Goal: Information Seeking & Learning: Learn about a topic

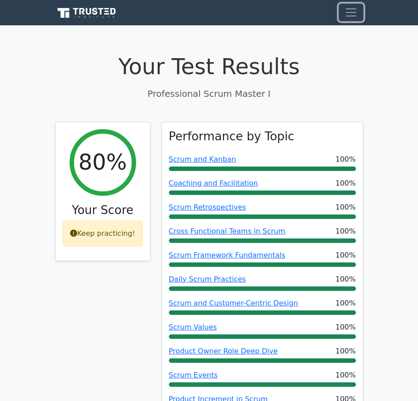
click at [343, 14] on button "Toggle navigation" at bounding box center [351, 13] width 25 height 18
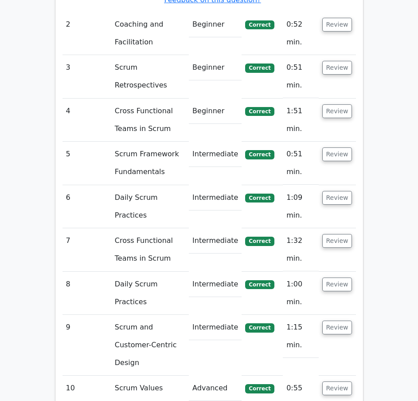
scroll to position [2099, 0]
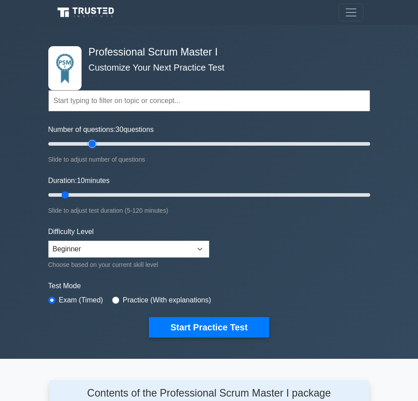
drag, startPoint x: 61, startPoint y: 142, endPoint x: 94, endPoint y: 144, distance: 32.9
type input "30"
click at [94, 144] on input "Number of questions: 30 questions" at bounding box center [209, 143] width 322 height 11
drag, startPoint x: 63, startPoint y: 197, endPoint x: 118, endPoint y: 200, distance: 54.2
type input "30"
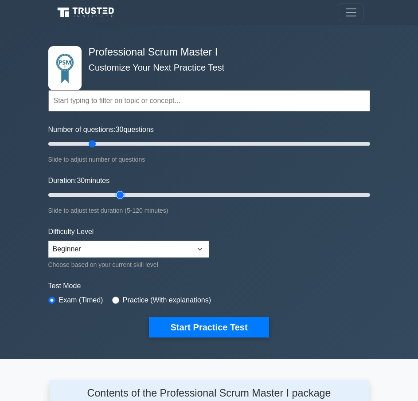
click at [118, 200] on input "Duration: 30 minutes" at bounding box center [209, 194] width 322 height 11
click at [181, 251] on select "Beginner Intermediate Expert" at bounding box center [128, 248] width 161 height 17
click at [48, 240] on select "Beginner Intermediate Expert" at bounding box center [128, 248] width 161 height 17
click at [252, 263] on form "Topics Scrum Framework Fundamentals Scrum Artifacts Scrum Events Scrum Roles Sc…" at bounding box center [209, 197] width 322 height 280
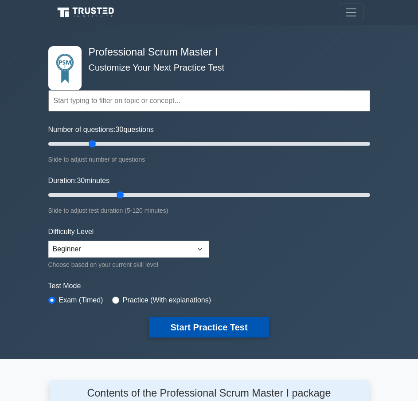
click at [174, 327] on button "Start Practice Test" at bounding box center [209, 327] width 120 height 20
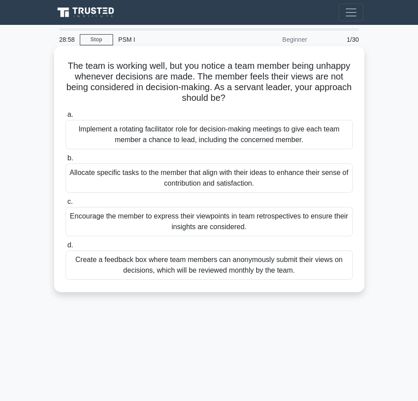
click at [251, 217] on div "Encourage the member to express their viewpoints in team retrospectives to ensu…" at bounding box center [210, 221] width 288 height 29
click at [66, 205] on input "c. Encourage the member to express their viewpoints in team retrospectives to e…" at bounding box center [66, 202] width 0 height 6
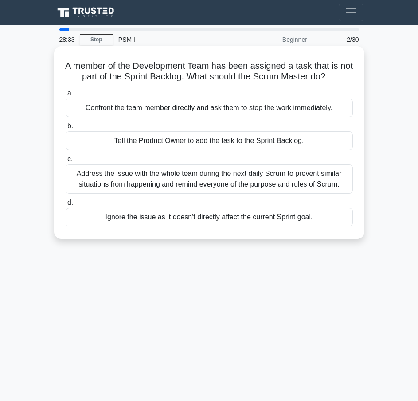
click at [172, 184] on div "Address the issue with the whole team during the next daily Scrum to prevent si…" at bounding box center [210, 178] width 288 height 29
click at [66, 162] on input "c. Address the issue with the whole team during the next daily Scrum to prevent…" at bounding box center [66, 159] width 0 height 6
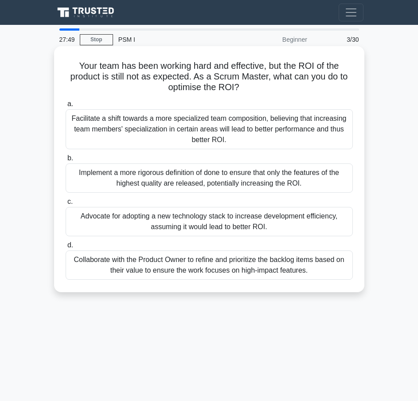
click at [203, 268] on div "Collaborate with the Product Owner to refine and prioritize the backlog items b…" at bounding box center [210, 264] width 288 height 29
click at [66, 248] on input "d. Collaborate with the Product Owner to refine and prioritize the backlog item…" at bounding box center [66, 245] width 0 height 6
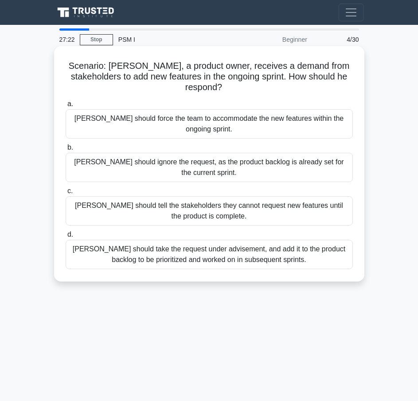
click at [213, 240] on div "Peter should take the request under advisement, and add it to the product backl…" at bounding box center [210, 254] width 288 height 29
click at [66, 237] on input "d. Peter should take the request under advisement, and add it to the product ba…" at bounding box center [66, 235] width 0 height 6
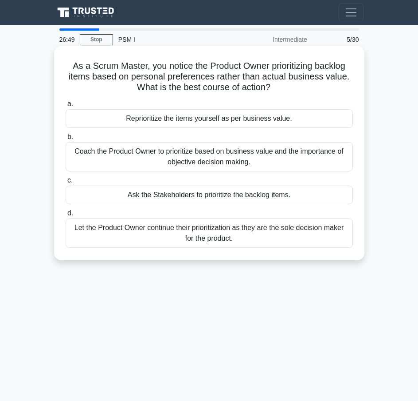
click at [189, 156] on div "Coach the Product Owner to prioritize based on business value and the importanc…" at bounding box center [210, 156] width 288 height 29
click at [66, 140] on input "b. Coach the Product Owner to prioritize based on business value and the import…" at bounding box center [66, 137] width 0 height 6
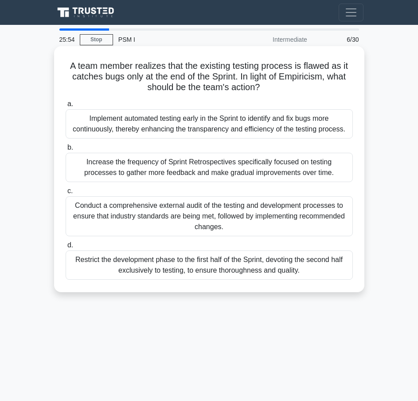
click at [183, 118] on div "Implement automated testing early in the Sprint to identify and fix bugs more c…" at bounding box center [210, 123] width 288 height 29
click at [66, 107] on input "a. Implement automated testing early in the Sprint to identify and fix bugs mor…" at bounding box center [66, 104] width 0 height 6
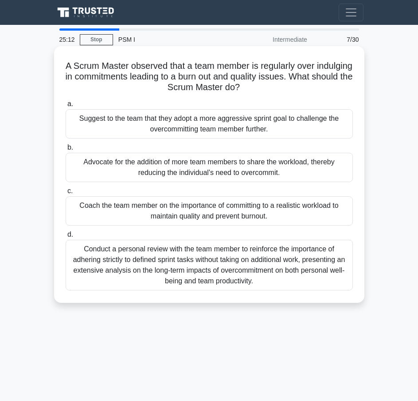
click at [196, 208] on div "Coach the team member on the importance of committing to a realistic workload t…" at bounding box center [210, 210] width 288 height 29
click at [66, 194] on input "c. Coach the team member on the importance of committing to a realistic workloa…" at bounding box center [66, 191] width 0 height 6
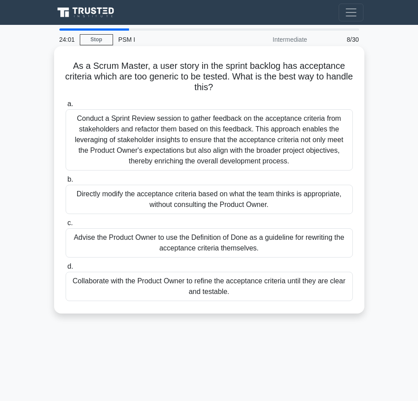
click at [214, 138] on div "Conduct a Sprint Review session to gather feedback on the acceptance criteria f…" at bounding box center [210, 139] width 288 height 61
click at [66, 107] on input "a. Conduct a Sprint Review session to gather feedback on the acceptance criteri…" at bounding box center [66, 104] width 0 height 6
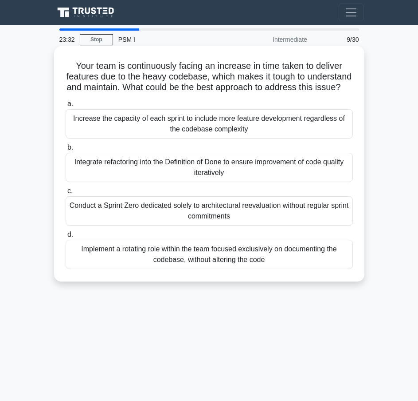
click at [302, 179] on div "Integrate refactoring into the Definition of Done to ensure improvement of code…" at bounding box center [210, 167] width 288 height 29
click at [66, 150] on input "b. Integrate refactoring into the Definition of Done to ensure improvement of c…" at bounding box center [66, 148] width 0 height 6
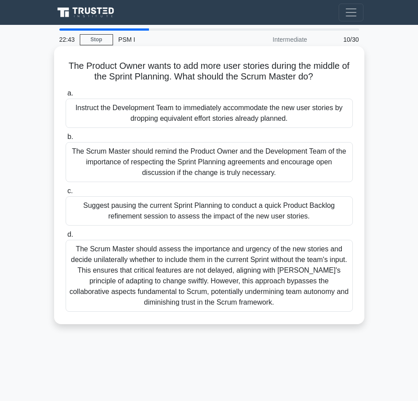
click at [247, 159] on div "The Scrum Master should remind the Product Owner and the Development Team of th…" at bounding box center [210, 162] width 288 height 40
click at [66, 140] on input "b. The Scrum Master should remind the Product Owner and the Development Team of…" at bounding box center [66, 137] width 0 height 6
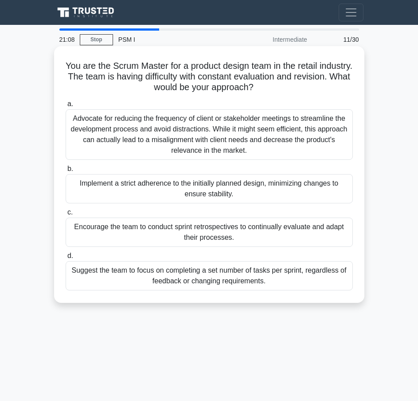
click at [260, 230] on div "Encourage the team to conduct sprint retrospectives to continually evaluate and…" at bounding box center [210, 231] width 288 height 29
click at [66, 215] on input "c. Encourage the team to conduct sprint retrospectives to continually evaluate …" at bounding box center [66, 212] width 0 height 6
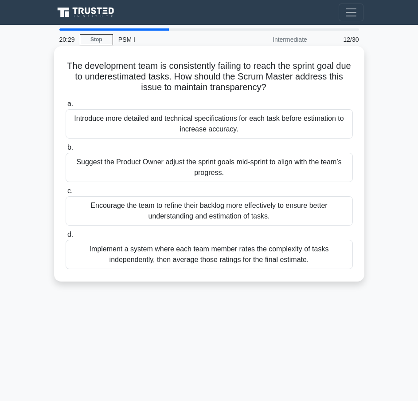
click at [136, 211] on div "Encourage the team to refine their backlog more effectively to ensure better un…" at bounding box center [210, 210] width 288 height 29
click at [66, 194] on input "c. Encourage the team to refine their backlog more effectively to ensure better…" at bounding box center [66, 191] width 0 height 6
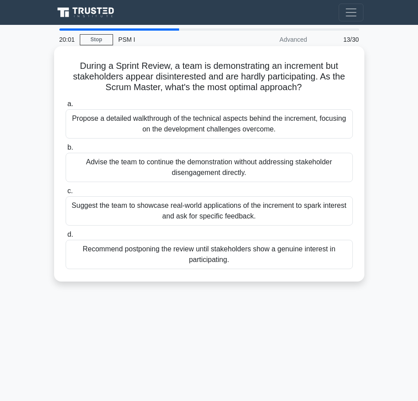
click at [150, 219] on div "Suggest the team to showcase real-world applications of the increment to spark …" at bounding box center [210, 210] width 288 height 29
click at [66, 194] on input "c. Suggest the team to showcase real-world applications of the increment to spa…" at bounding box center [66, 191] width 0 height 6
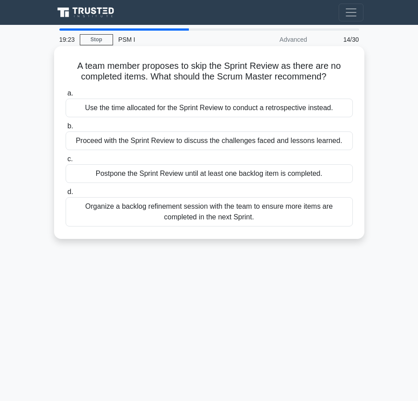
click at [223, 144] on div "Proceed with the Sprint Review to discuss the challenges faced and lessons lear…" at bounding box center [210, 140] width 288 height 19
click at [66, 129] on input "b. Proceed with the Sprint Review to discuss the challenges faced and lessons l…" at bounding box center [66, 126] width 0 height 6
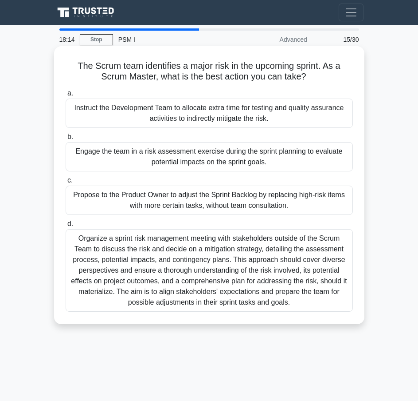
click at [216, 160] on div "Engage the team in a risk assessment exercise during the sprint planning to eva…" at bounding box center [210, 156] width 288 height 29
click at [66, 140] on input "b. Engage the team in a risk assessment exercise during the sprint planning to …" at bounding box center [66, 137] width 0 height 6
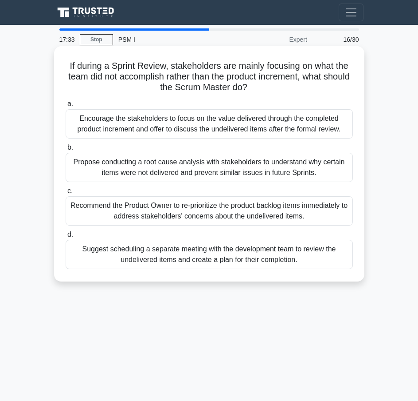
click at [230, 126] on div "Encourage the stakeholders to focus on the value delivered through the complete…" at bounding box center [210, 123] width 288 height 29
click at [66, 107] on input "a. Encourage the stakeholders to focus on the value delivered through the compl…" at bounding box center [66, 104] width 0 height 6
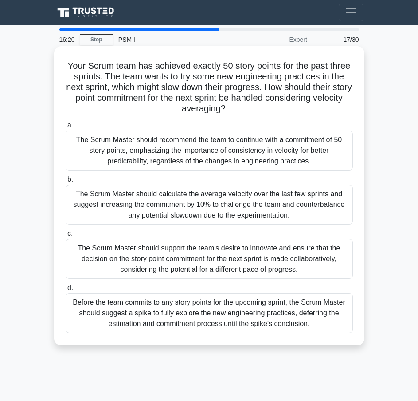
click at [143, 257] on div "The Scrum Master should support the team's desire to innovate and ensure that t…" at bounding box center [210, 259] width 288 height 40
click at [66, 236] on input "c. The Scrum Master should support the team's desire to innovate and ensure tha…" at bounding box center [66, 234] width 0 height 6
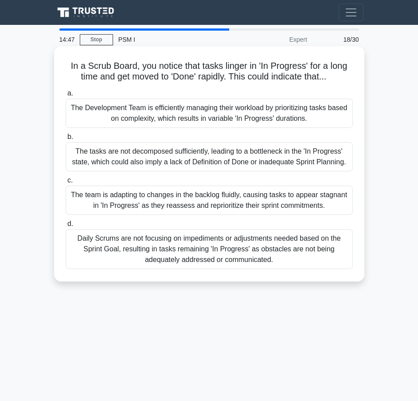
click at [169, 242] on div "Daily Scrums are not focusing on impediments or adjustments needed based on the…" at bounding box center [210, 249] width 288 height 40
click at [66, 227] on input "d. Daily Scrums are not focusing on impediments or adjustments needed based on …" at bounding box center [66, 224] width 0 height 6
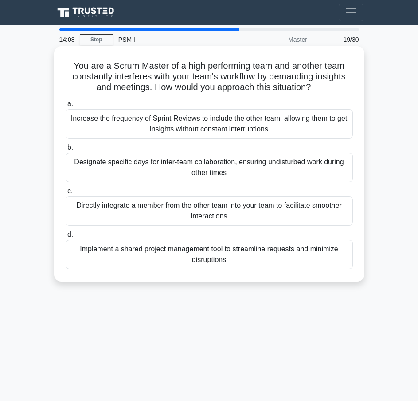
click at [205, 170] on div "Designate specific days for inter-team collaboration, ensuring undisturbed work…" at bounding box center [210, 167] width 288 height 29
click at [66, 150] on input "b. Designate specific days for inter-team collaboration, ensuring undisturbed w…" at bounding box center [66, 148] width 0 height 6
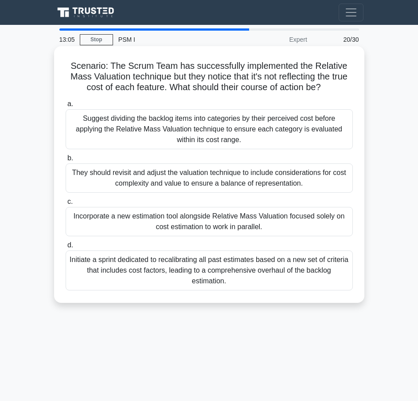
click at [268, 130] on div "Suggest dividing the backlog items into categories by their perceived cost befo…" at bounding box center [210, 129] width 288 height 40
click at [66, 107] on input "a. Suggest dividing the backlog items into categories by their perceived cost b…" at bounding box center [66, 104] width 0 height 6
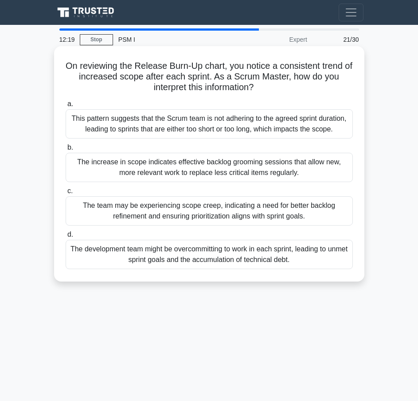
click at [268, 209] on div "The team may be experiencing scope creep, indicating a need for better backlog …" at bounding box center [210, 210] width 288 height 29
click at [66, 194] on input "c. The team may be experiencing scope creep, indicating a need for better backl…" at bounding box center [66, 191] width 0 height 6
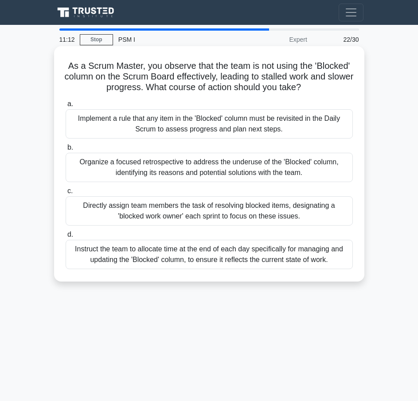
click at [284, 170] on div "Organize a focused retrospective to address the underuse of the 'Blocked' colum…" at bounding box center [210, 167] width 288 height 29
click at [66, 150] on input "b. Organize a focused retrospective to address the underuse of the 'Blocked' co…" at bounding box center [66, 148] width 0 height 6
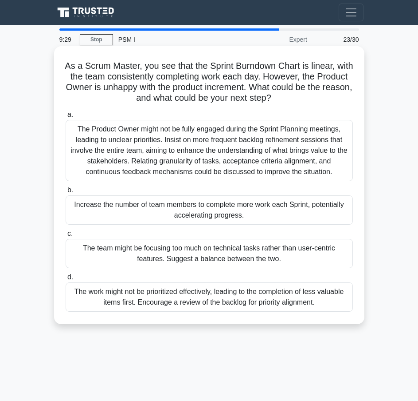
click at [176, 307] on div "The work might not be prioritized effectively, leading to the completion of les…" at bounding box center [210, 296] width 288 height 29
click at [66, 280] on input "d. The work might not be prioritized effectively, leading to the completion of …" at bounding box center [66, 277] width 0 height 6
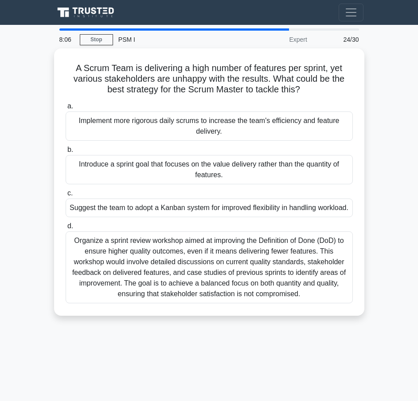
click at [176, 303] on div "Organize a sprint review workshop aimed at improving the Definition of Done (Do…" at bounding box center [210, 267] width 288 height 72
click at [66, 229] on input "d. Organize a sprint review workshop aimed at improving the Definition of Done …" at bounding box center [66, 226] width 0 height 6
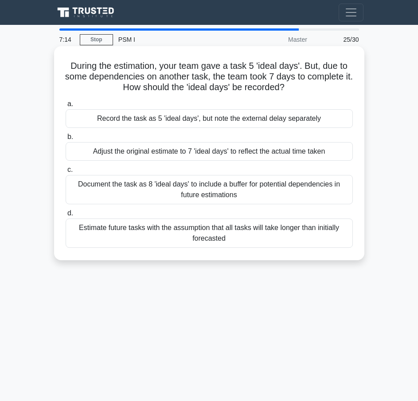
click at [214, 154] on div "Adjust the original estimate to 7 'ideal days' to reflect the actual time taken" at bounding box center [210, 151] width 288 height 19
click at [66, 140] on input "b. Adjust the original estimate to 7 'ideal days' to reflect the actual time ta…" at bounding box center [66, 137] width 0 height 6
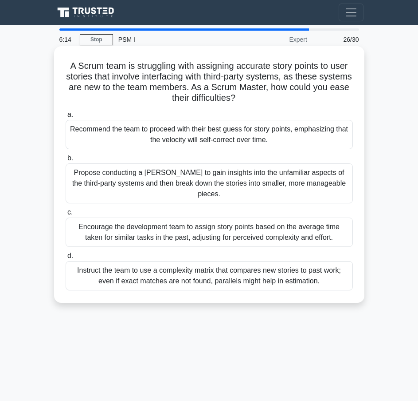
click at [207, 217] on div "Encourage the development team to assign story points based on the average time…" at bounding box center [210, 231] width 288 height 29
click at [66, 215] on input "c. Encourage the development team to assign story points based on the average t…" at bounding box center [66, 212] width 0 height 6
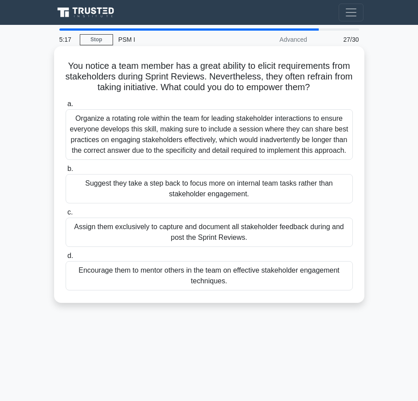
click at [213, 273] on div "Encourage them to mentor others in the team on effective stakeholder engagement…" at bounding box center [210, 275] width 288 height 29
click at [66, 259] on input "d. Encourage them to mentor others in the team on effective stakeholder engagem…" at bounding box center [66, 256] width 0 height 6
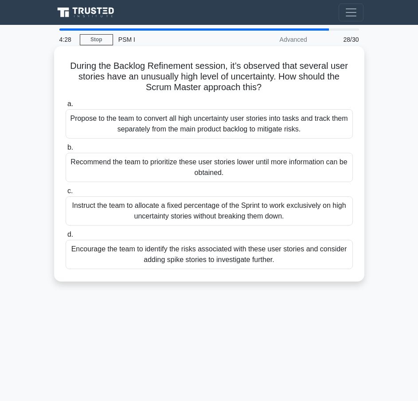
click at [219, 260] on div "Encourage the team to identify the risks associated with these user stories and…" at bounding box center [210, 254] width 288 height 29
click at [66, 237] on input "d. Encourage the team to identify the risks associated with these user stories …" at bounding box center [66, 235] width 0 height 6
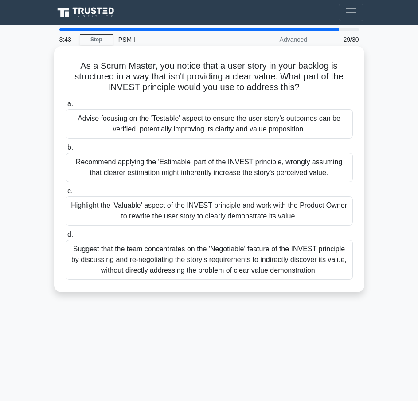
click at [231, 221] on div "Highlight the 'Valuable' aspect of the INVEST principle and work with the Produ…" at bounding box center [210, 210] width 288 height 29
click at [66, 194] on input "c. Highlight the 'Valuable' aspect of the INVEST principle and work with the Pr…" at bounding box center [66, 191] width 0 height 6
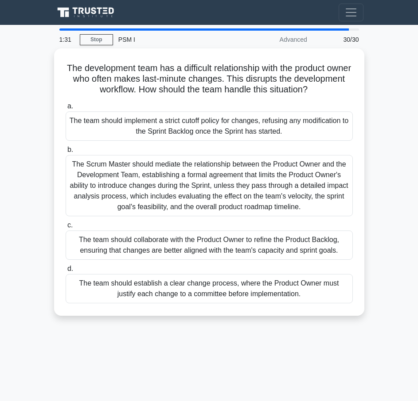
click at [184, 356] on div "1:31 Stop PSM I Advanced 30/30 The development team has a difficult relationshi…" at bounding box center [209, 250] width 319 height 444
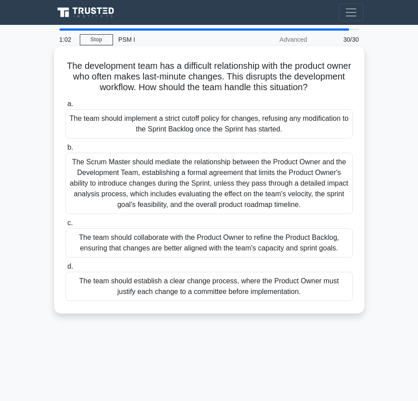
click at [197, 252] on div "The team should collaborate with the Product Owner to refine the Product Backlo…" at bounding box center [210, 242] width 288 height 29
click at [66, 226] on input "c. The team should collaborate with the Product Owner to refine the Product Bac…" at bounding box center [66, 223] width 0 height 6
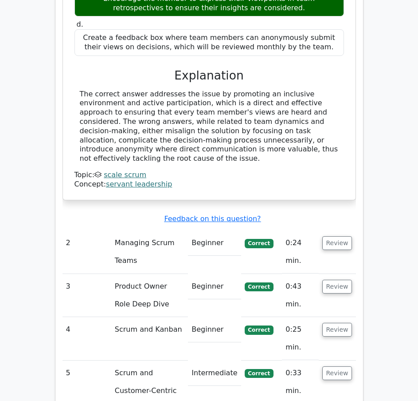
scroll to position [1052, 0]
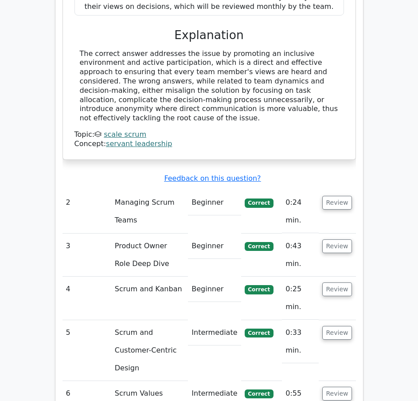
drag, startPoint x: 418, startPoint y: 234, endPoint x: 417, endPoint y: 255, distance: 20.9
click at [417, 255] on main "Your Test Results Professional Scrum Master I 80% Your Score Keep practicing! P…" at bounding box center [209, 313] width 418 height 2678
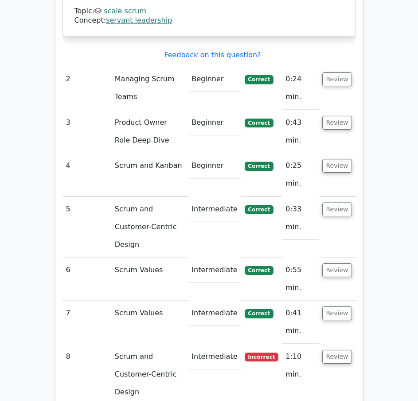
scroll to position [1191, 0]
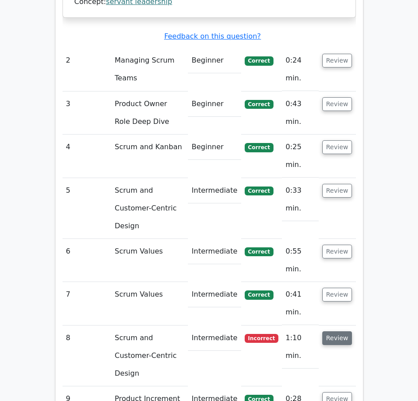
click at [340, 331] on button "Review" at bounding box center [338, 338] width 30 height 14
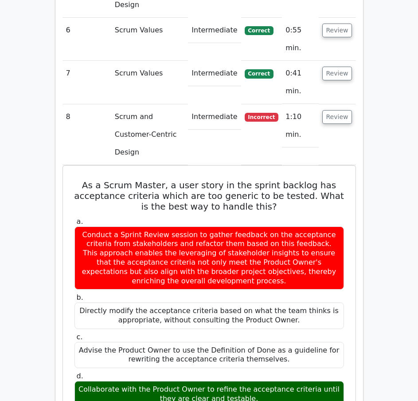
scroll to position [1424, 0]
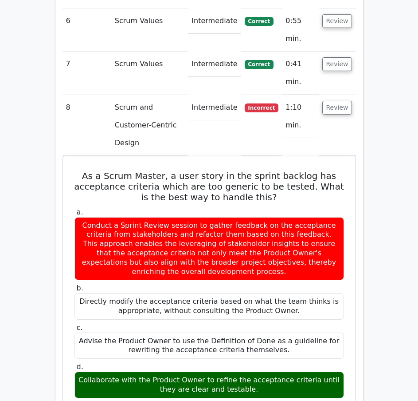
click at [402, 241] on main "Your Test Results Professional Scrum Master I 80% Your Score Keep practicing! P…" at bounding box center [209, 149] width 418 height 3095
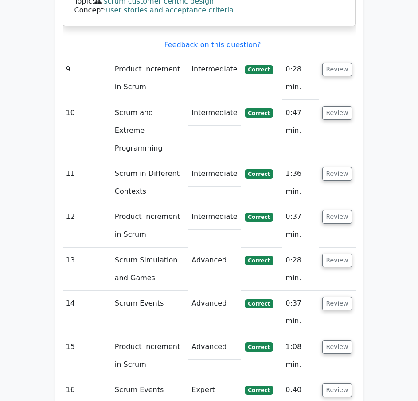
scroll to position [1949, 0]
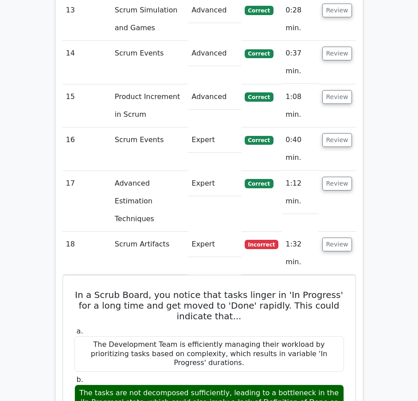
scroll to position [2207, 0]
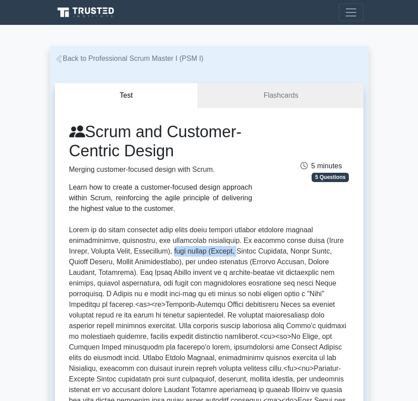
drag, startPoint x: 186, startPoint y: 251, endPoint x: 245, endPoint y: 255, distance: 59.2
click at [245, 255] on p at bounding box center [209, 347] width 280 height 245
click at [212, 259] on p at bounding box center [209, 347] width 280 height 245
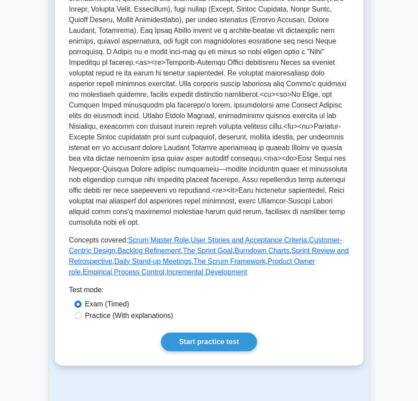
scroll to position [246, 0]
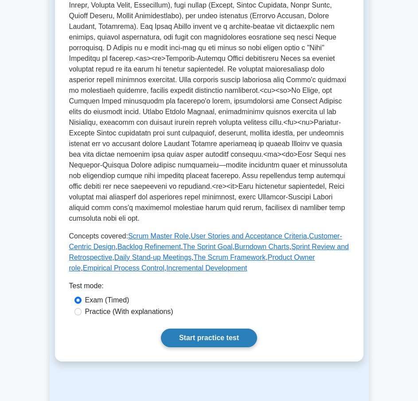
click at [194, 339] on link "Start practice test" at bounding box center [209, 337] width 96 height 19
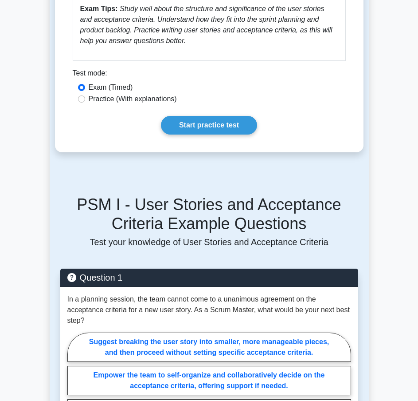
scroll to position [591, 0]
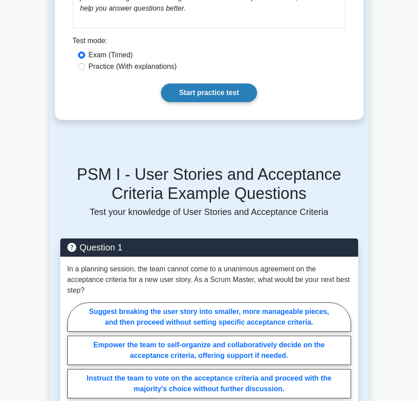
click at [221, 91] on link "Start practice test" at bounding box center [209, 92] width 96 height 19
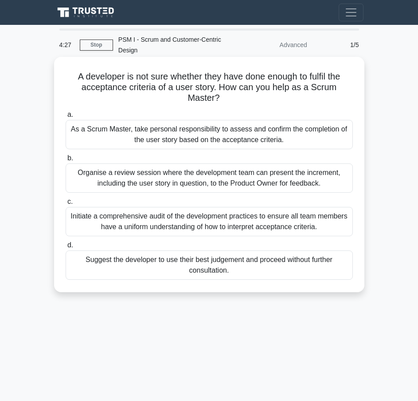
click at [200, 182] on div "Organise a review session where the development team can present the increment,…" at bounding box center [210, 177] width 288 height 29
click at [66, 161] on input "b. Organise a review session where the development team can present the increme…" at bounding box center [66, 158] width 0 height 6
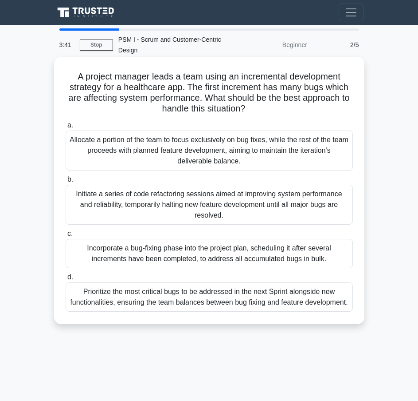
drag, startPoint x: 154, startPoint y: 299, endPoint x: 147, endPoint y: 304, distance: 7.9
click at [147, 304] on div "A project manager leads a team using an incremental development strategy for a …" at bounding box center [209, 190] width 303 height 260
click at [148, 292] on div "Prioritize the most critical bugs to be addressed in the next Sprint alongside …" at bounding box center [210, 296] width 288 height 29
click at [66, 280] on input "d. Prioritize the most critical bugs to be addressed in the next Sprint alongsi…" at bounding box center [66, 277] width 0 height 6
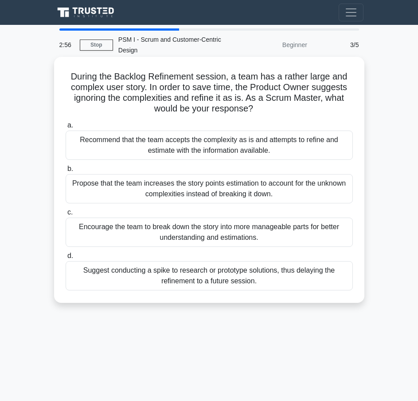
click at [174, 228] on div "Encourage the team to break down the story into more manageable parts for bette…" at bounding box center [210, 231] width 288 height 29
click at [66, 215] on input "c. Encourage the team to break down the story into more manageable parts for be…" at bounding box center [66, 212] width 0 height 6
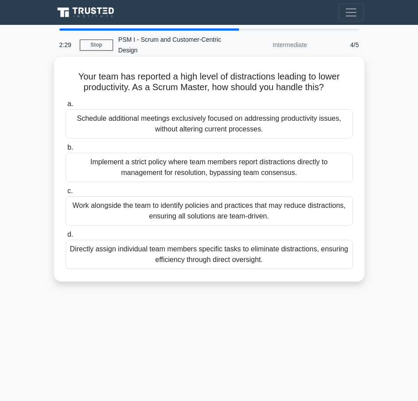
click at [178, 213] on div "Work alongside the team to identify policies and practices that may reduce dist…" at bounding box center [210, 210] width 288 height 29
click at [66, 194] on input "c. Work alongside the team to identify policies and practices that may reduce d…" at bounding box center [66, 191] width 0 height 6
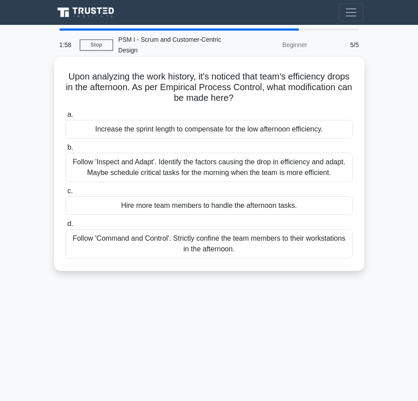
click at [189, 158] on div "Follow 'Inspect and Adapt'. Identify the factors causing the drop in efficiency…" at bounding box center [210, 167] width 288 height 29
click at [66, 150] on input "b. Follow 'Inspect and Adapt'. Identify the factors causing the drop in efficie…" at bounding box center [66, 148] width 0 height 6
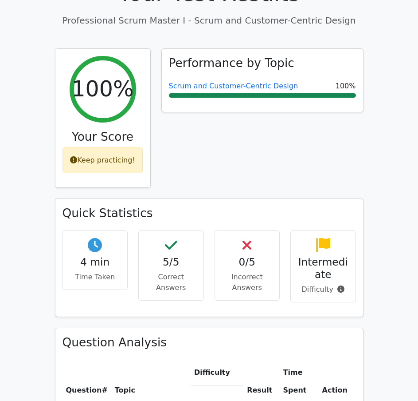
scroll to position [72, 0]
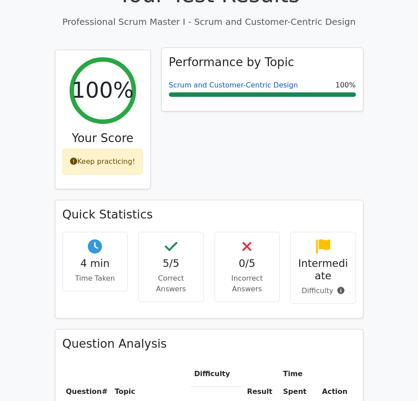
click at [236, 87] on link "Scrum and Customer-Centric Design" at bounding box center [234, 85] width 130 height 8
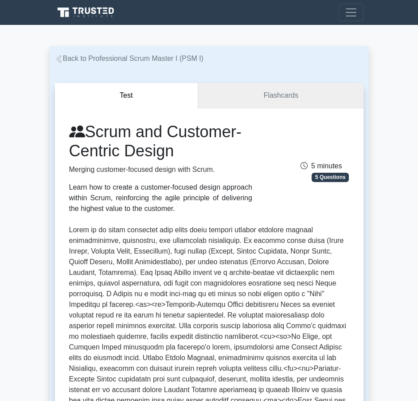
click at [241, 85] on link "Flashcards" at bounding box center [280, 95] width 165 height 25
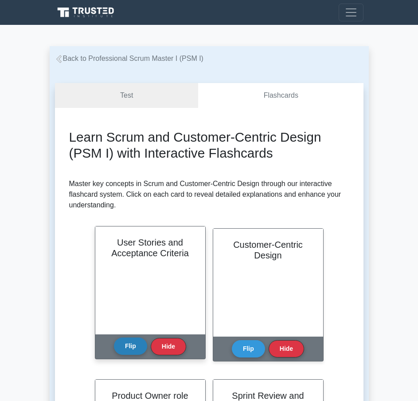
click at [130, 348] on button "Flip" at bounding box center [130, 345] width 33 height 17
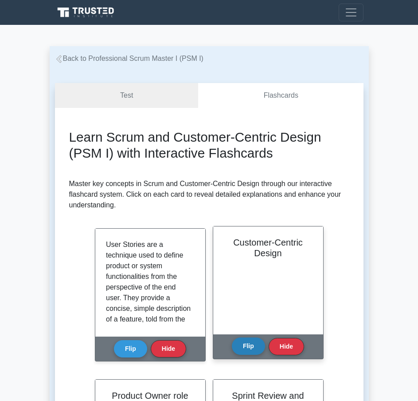
click at [235, 352] on button "Flip" at bounding box center [248, 345] width 33 height 17
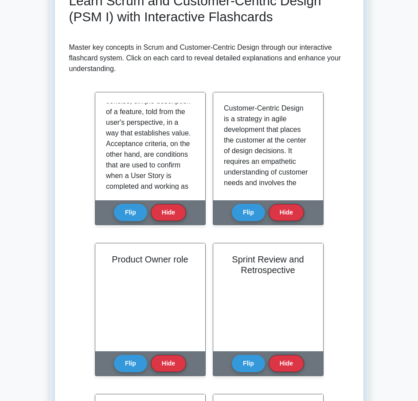
scroll to position [91, 0]
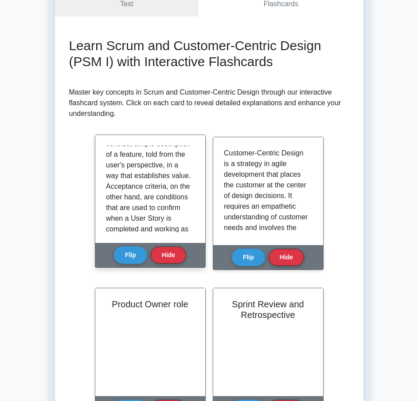
click at [193, 173] on div "User Stories are a technique used to define product or system functionalities f…" at bounding box center [150, 189] width 110 height 108
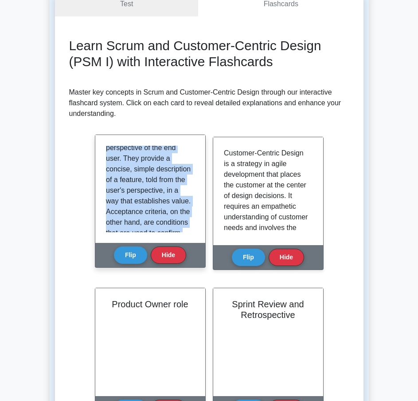
scroll to position [0, 0]
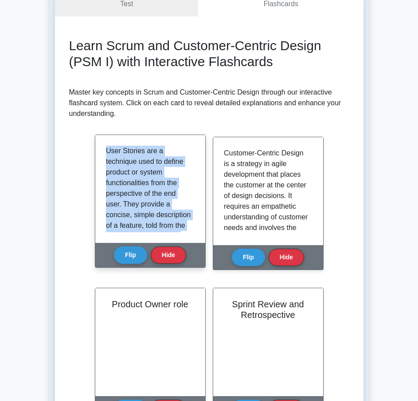
drag, startPoint x: 150, startPoint y: 225, endPoint x: 106, endPoint y: 137, distance: 98.8
click at [106, 137] on div "User Stories are a technique used to define product or system functionalities f…" at bounding box center [150, 189] width 110 height 108
copy p "User Stories are a technique used to define product or system functionalities f…"
click at [150, 169] on p "User Stories are a technique used to define product or system functionalities f…" at bounding box center [148, 258] width 85 height 224
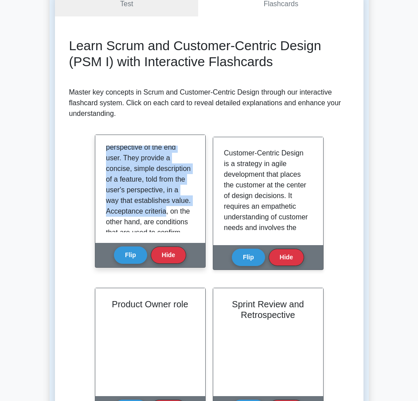
scroll to position [53, 0]
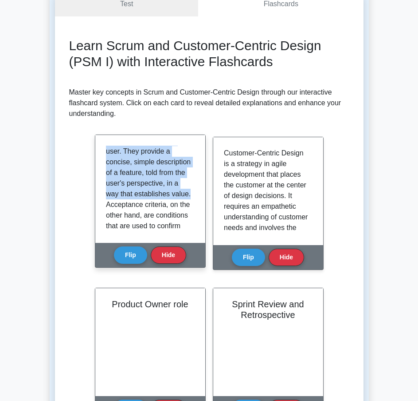
drag, startPoint x: 145, startPoint y: 150, endPoint x: 165, endPoint y: 207, distance: 60.8
click at [165, 207] on p "User Stories are a technique used to define product or system functionalities f…" at bounding box center [148, 205] width 85 height 224
copy p "are a technique used to define product or system functionalities from the persp…"
click at [120, 205] on p "User Stories are a technique used to define product or system functionalities f…" at bounding box center [148, 205] width 85 height 224
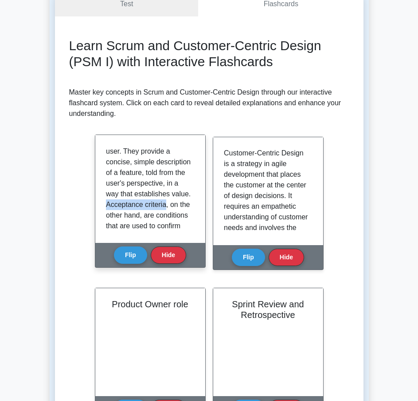
drag, startPoint x: 106, startPoint y: 216, endPoint x: 165, endPoint y: 214, distance: 58.2
click at [165, 214] on p "User Stories are a technique used to define product or system functionalities f…" at bounding box center [148, 205] width 85 height 224
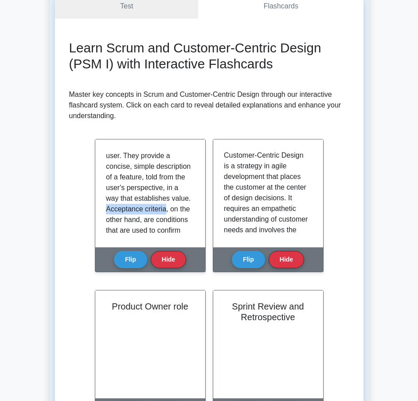
copy p "Acceptance criteria"
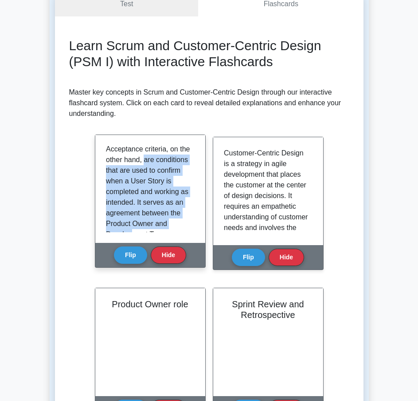
scroll to position [165, 0]
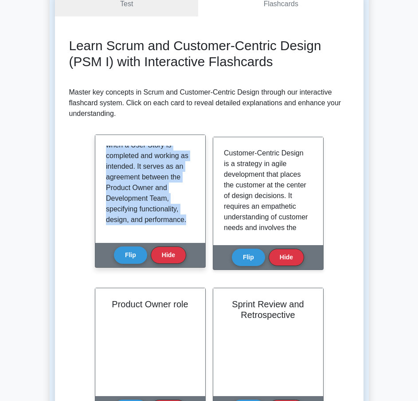
drag, startPoint x: 156, startPoint y: 192, endPoint x: 166, endPoint y: 221, distance: 31.3
click at [166, 221] on p "User Stories are a technique used to define product or system functionalities f…" at bounding box center [148, 113] width 85 height 224
copy p "are conditions that are used to confirm when a User Story is completed and work…"
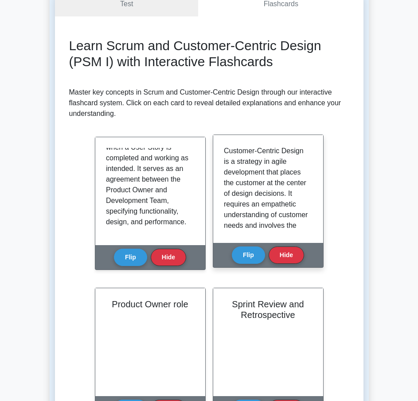
drag, startPoint x: 264, startPoint y: 191, endPoint x: 274, endPoint y: 186, distance: 11.7
click at [264, 191] on p "Customer-Centric Design is a strategy in agile development that places the cust…" at bounding box center [266, 263] width 85 height 234
drag, startPoint x: 224, startPoint y: 154, endPoint x: 302, endPoint y: 151, distance: 77.7
click at [302, 151] on p "Customer-Centric Design is a strategy in agile development that places the cust…" at bounding box center [266, 263] width 85 height 234
copy p "Customer-Centric Design"
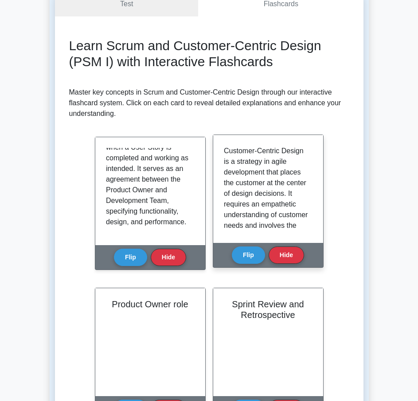
click at [295, 186] on p "Customer-Centric Design is a strategy in agile development that places the cust…" at bounding box center [266, 263] width 85 height 234
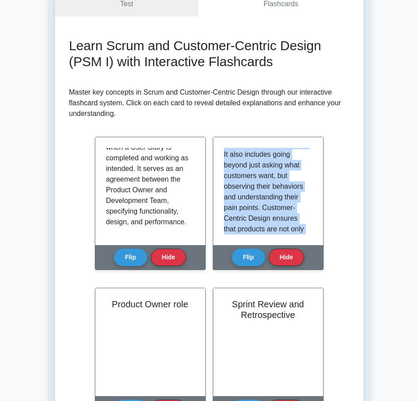
scroll to position [0, 0]
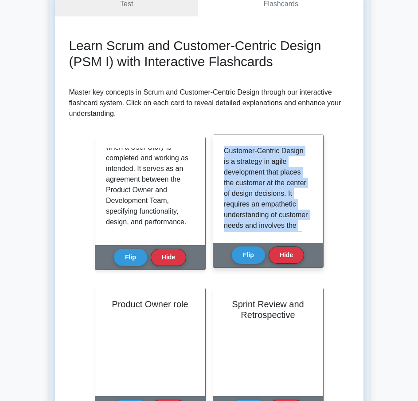
drag, startPoint x: 299, startPoint y: 224, endPoint x: 225, endPoint y: 151, distance: 103.5
click at [225, 151] on p "Customer-Centric Design is a strategy in agile development that places the cust…" at bounding box center [266, 263] width 85 height 234
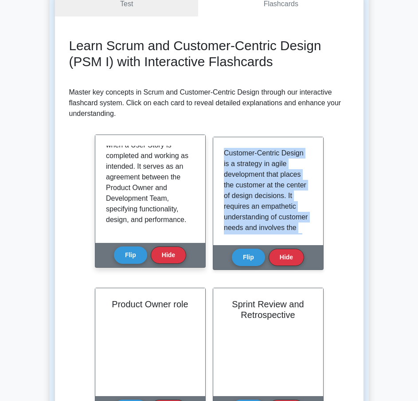
copy p "Customer-Centric Design is a strategy in agile development that places the cust…"
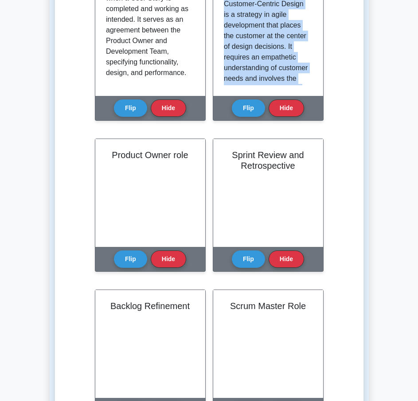
scroll to position [267, 0]
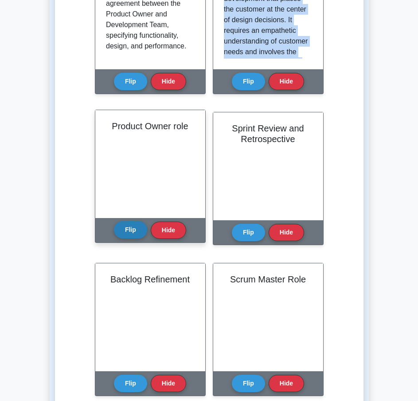
click at [125, 223] on button "Flip" at bounding box center [130, 229] width 33 height 17
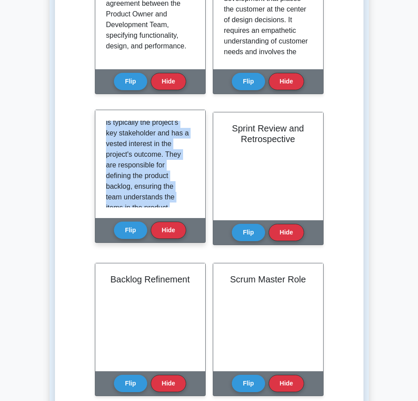
scroll to position [0, 0]
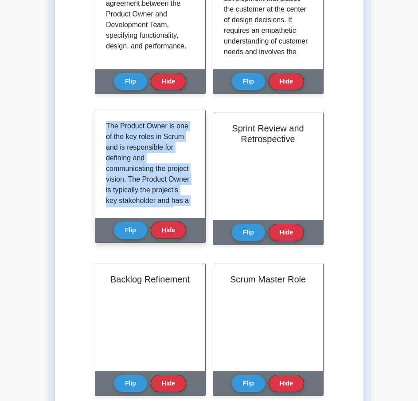
drag, startPoint x: 161, startPoint y: 197, endPoint x: 103, endPoint y: 118, distance: 97.4
click at [103, 118] on div "The Product Owner is one of the key roles in Scrum and is responsible for defin…" at bounding box center [150, 164] width 110 height 108
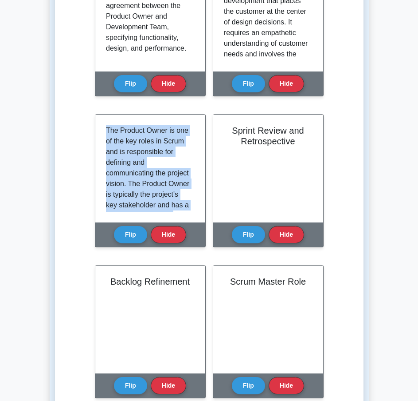
copy p "The Product Owner is one of the key roles in Scrum and is responsible for defin…"
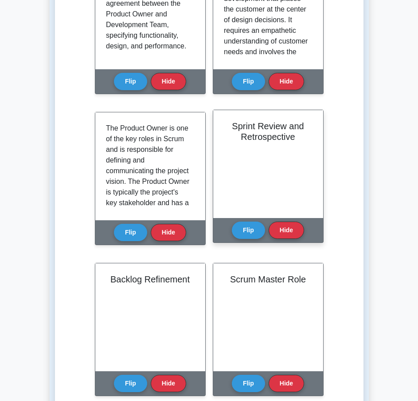
click at [244, 166] on div "Sprint Review and Retrospective" at bounding box center [268, 164] width 110 height 108
click at [253, 228] on button "Flip" at bounding box center [248, 229] width 33 height 17
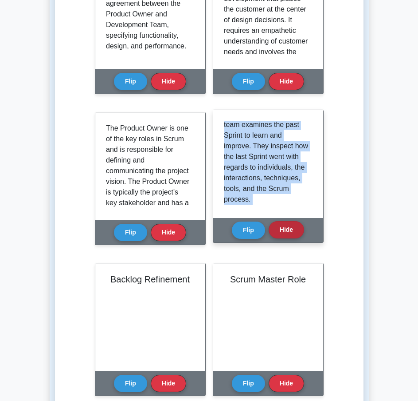
scroll to position [176, 0]
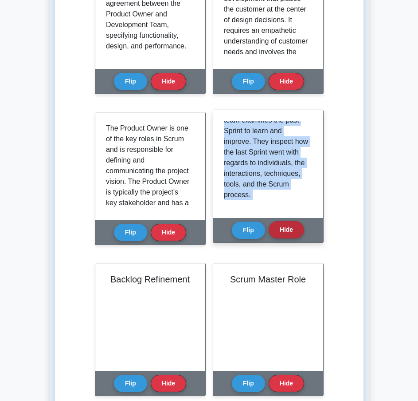
drag, startPoint x: 270, startPoint y: 161, endPoint x: 278, endPoint y: 223, distance: 62.1
click at [278, 223] on div "Sprint Review and Retrospective Sprint Review and Retrospective are two of the …" at bounding box center [268, 176] width 111 height 133
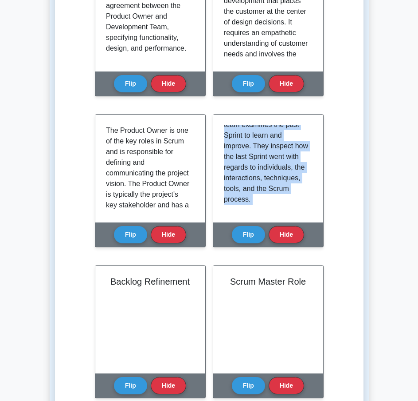
copy div "Sprint Review is a meeting held at the end of the Sprint to inspect the increme…"
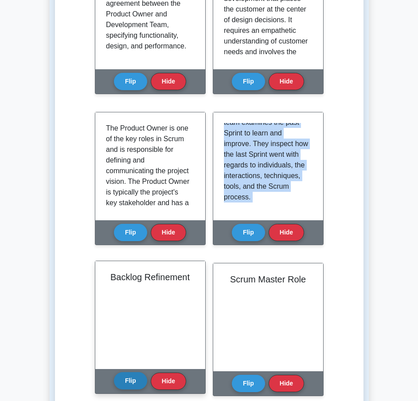
click at [129, 383] on button "Flip" at bounding box center [130, 380] width 33 height 17
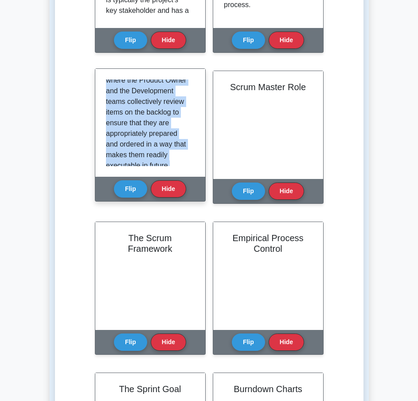
scroll to position [155, 0]
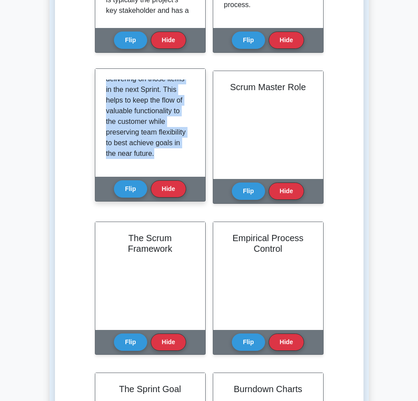
drag, startPoint x: 106, startPoint y: 86, endPoint x: 168, endPoint y: 169, distance: 103.4
click at [168, 169] on div "Backlog Refinement, basically, is a practice where the Product Owner and the De…" at bounding box center [150, 123] width 110 height 108
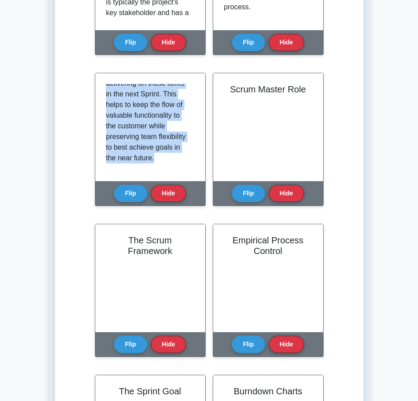
copy p "Backlog Refinement, basically, is a practice where the Product Owner and the De…"
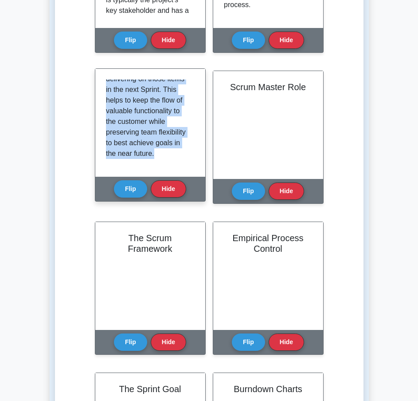
scroll to position [0, 0]
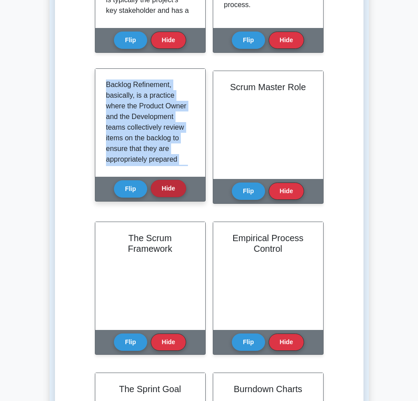
click at [163, 186] on button "Hide" at bounding box center [168, 188] width 35 height 17
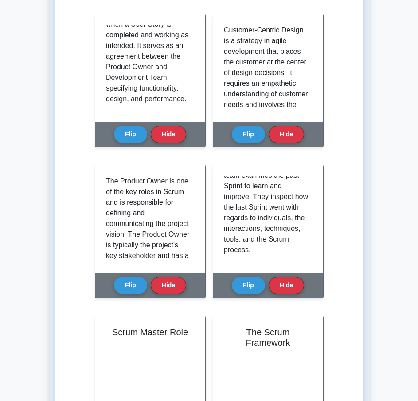
scroll to position [225, 0]
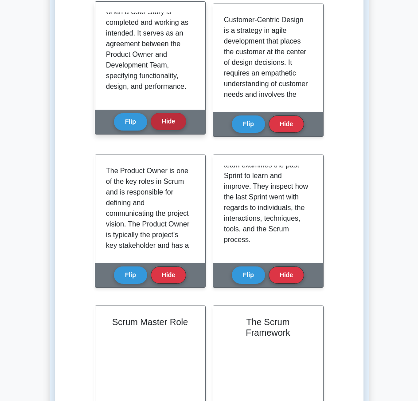
click at [179, 122] on button "Hide" at bounding box center [168, 121] width 35 height 17
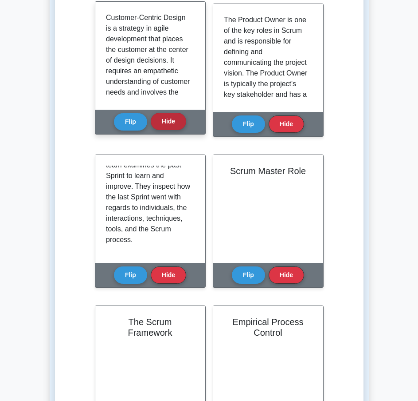
click at [169, 122] on button "Hide" at bounding box center [168, 121] width 35 height 17
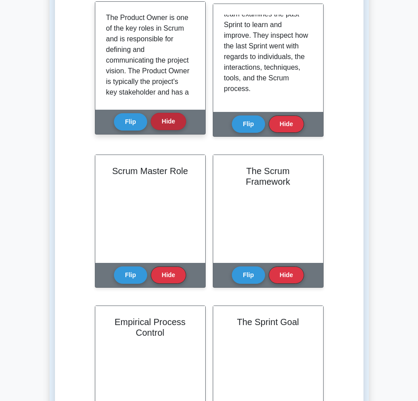
click at [169, 125] on button "Hide" at bounding box center [168, 121] width 35 height 17
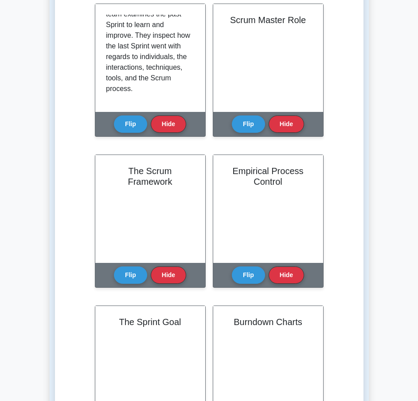
click at [169, 125] on button "Hide" at bounding box center [168, 123] width 35 height 17
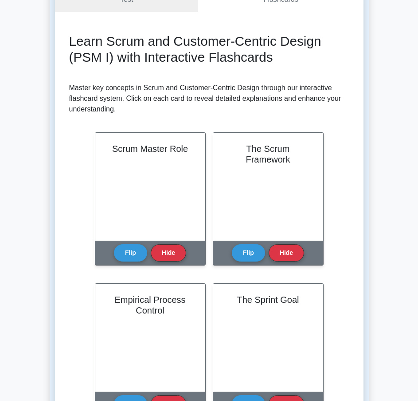
scroll to position [93, 0]
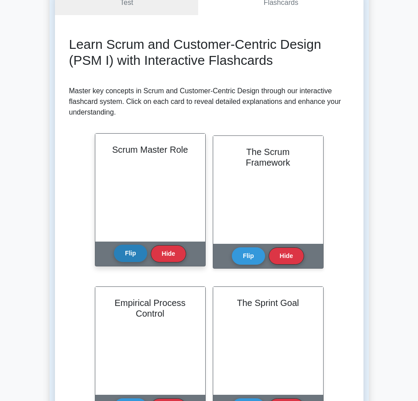
click at [122, 256] on button "Flip" at bounding box center [130, 252] width 33 height 17
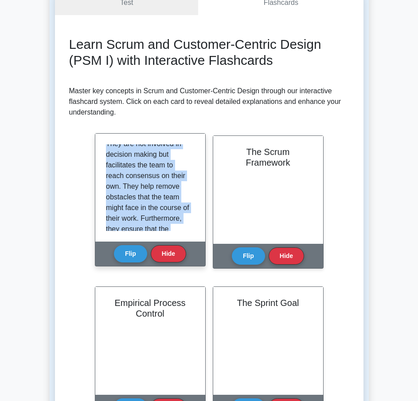
scroll to position [155, 0]
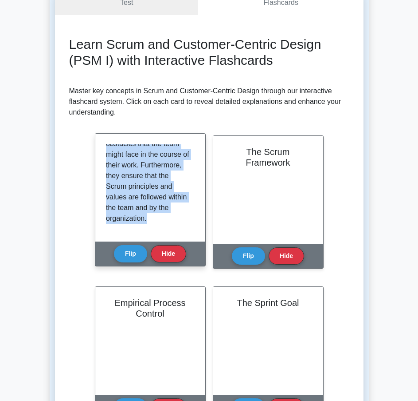
drag, startPoint x: 106, startPoint y: 149, endPoint x: 174, endPoint y: 232, distance: 107.5
click at [174, 232] on div "The Scrum Master is a key role in Scrum, which is a servant-leadership position…" at bounding box center [150, 188] width 110 height 108
copy p "The Scrum Master is a key role in Scrum, which is a servant-leadership position…"
click at [172, 251] on button "Hide" at bounding box center [168, 252] width 35 height 17
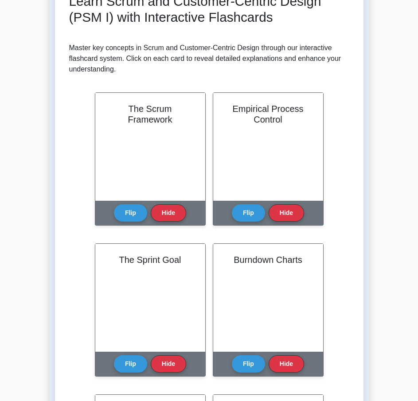
scroll to position [118, 0]
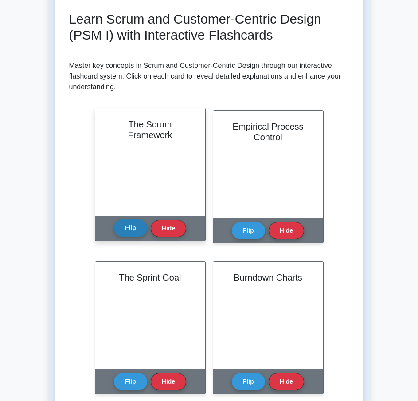
click at [139, 228] on button "Flip" at bounding box center [130, 227] width 33 height 17
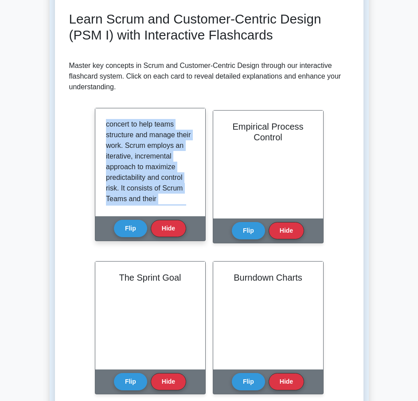
scroll to position [134, 0]
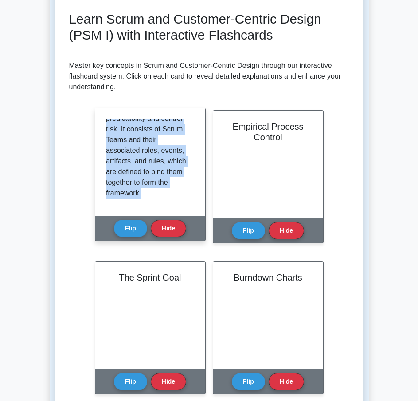
drag, startPoint x: 107, startPoint y: 127, endPoint x: 177, endPoint y: 208, distance: 107.2
click at [177, 208] on div "The Scrum Framework is a lightweight and simple framework for effective team co…" at bounding box center [150, 162] width 110 height 108
click at [163, 234] on button "Hide" at bounding box center [168, 227] width 35 height 17
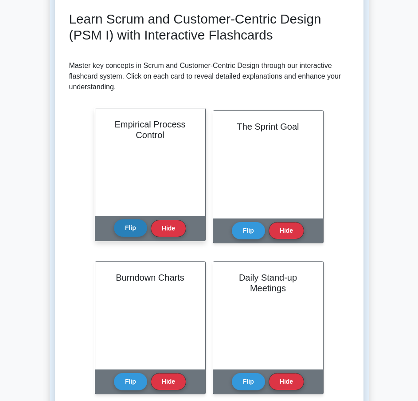
click at [122, 223] on button "Flip" at bounding box center [130, 227] width 33 height 17
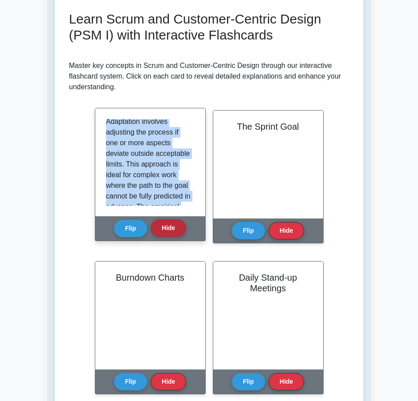
scroll to position [229, 0]
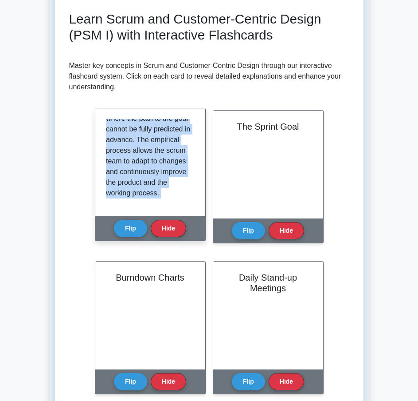
drag, startPoint x: 106, startPoint y: 126, endPoint x: 165, endPoint y: 217, distance: 109.0
click at [165, 217] on div "Empirical Process Control Flip Hide" at bounding box center [150, 174] width 111 height 133
click at [160, 222] on button "Hide" at bounding box center [168, 227] width 35 height 17
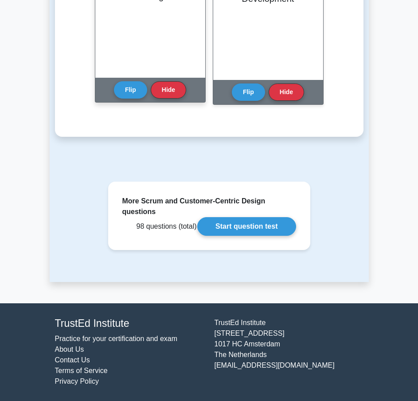
scroll to position [57, 0]
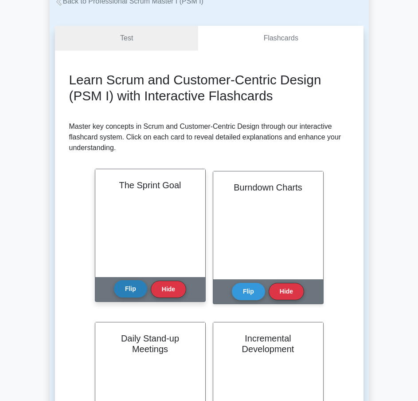
click at [127, 288] on button "Flip" at bounding box center [130, 288] width 33 height 17
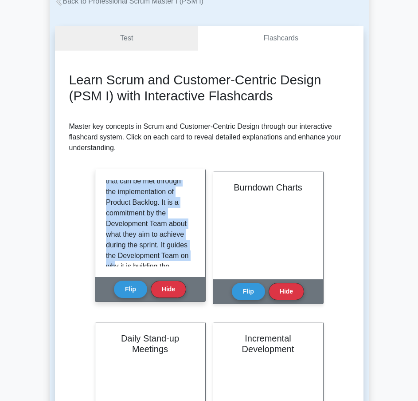
scroll to position [144, 0]
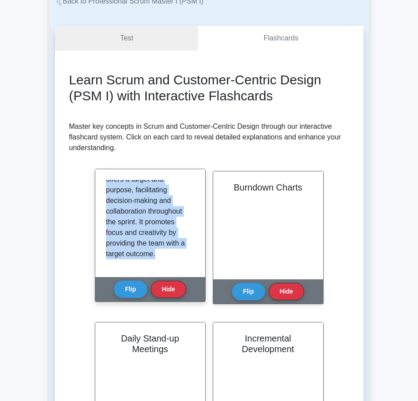
drag, startPoint x: 106, startPoint y: 187, endPoint x: 159, endPoint y: 269, distance: 97.5
click at [159, 269] on div "The Sprint Goal is an objective set for the Sprint that can be met through the …" at bounding box center [150, 223] width 110 height 108
click at [134, 288] on button "Flip" at bounding box center [130, 288] width 33 height 17
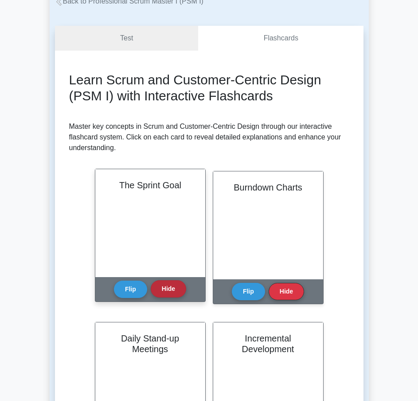
click at [164, 288] on button "Hide" at bounding box center [168, 288] width 35 height 17
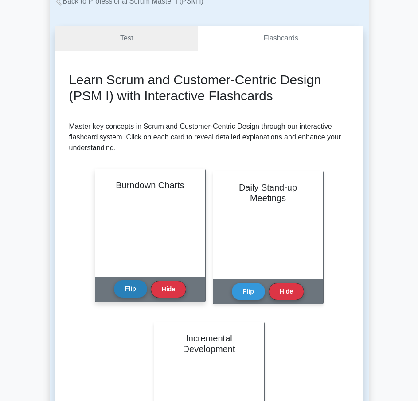
click at [129, 288] on button "Flip" at bounding box center [130, 288] width 33 height 17
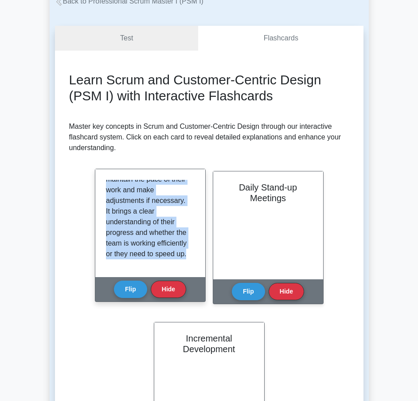
scroll to position [112, 0]
drag, startPoint x: 106, startPoint y: 185, endPoint x: 167, endPoint y: 271, distance: 104.8
click at [167, 271] on div "Burndown Charts are visual tools used in Scrum to track the progress of a sprin…" at bounding box center [150, 223] width 110 height 108
click at [173, 295] on button "Hide" at bounding box center [168, 288] width 35 height 17
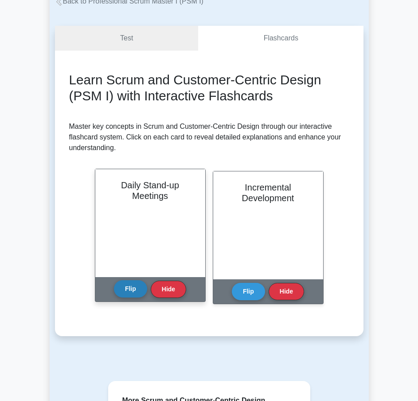
click at [122, 295] on button "Flip" at bounding box center [130, 288] width 33 height 17
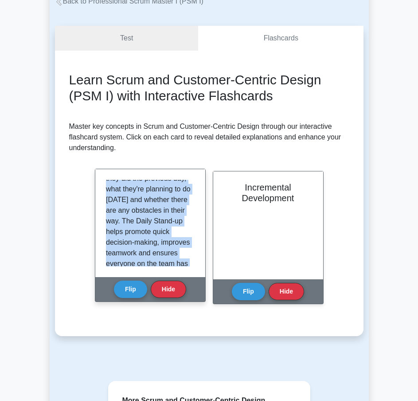
scroll to position [165, 0]
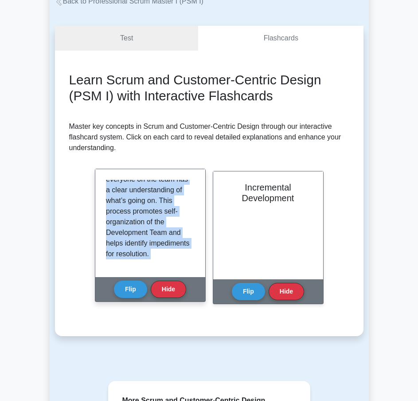
drag, startPoint x: 106, startPoint y: 188, endPoint x: 168, endPoint y: 280, distance: 110.6
click at [168, 280] on div "Daily Stand-up Meetings The Daily Stand-up is a short, everyday meeting where t…" at bounding box center [150, 235] width 111 height 133
click at [161, 289] on button "Hide" at bounding box center [168, 288] width 35 height 17
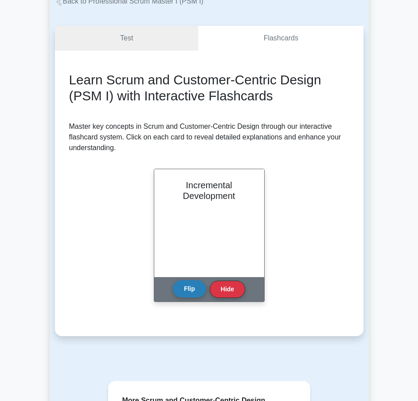
click at [191, 289] on button "Flip" at bounding box center [189, 288] width 33 height 17
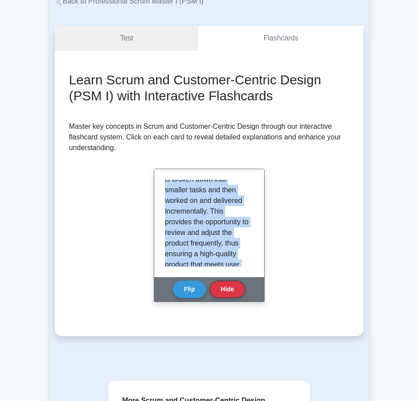
scroll to position [112, 0]
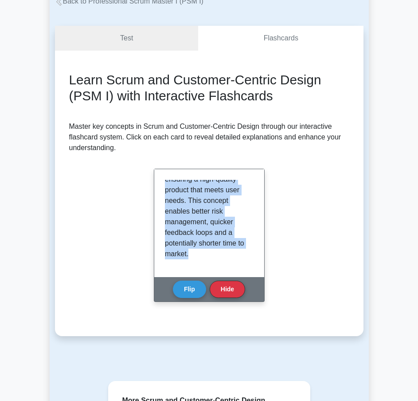
drag, startPoint x: 165, startPoint y: 186, endPoint x: 213, endPoint y: 269, distance: 95.8
click at [213, 269] on div "Incremental Development is a core principle in Scrum where a large task is brok…" at bounding box center [209, 223] width 110 height 108
click at [221, 287] on button "Hide" at bounding box center [227, 288] width 35 height 17
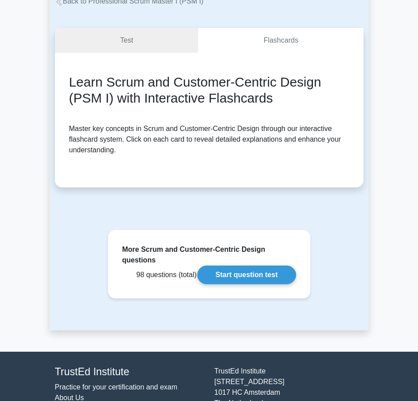
scroll to position [0, 0]
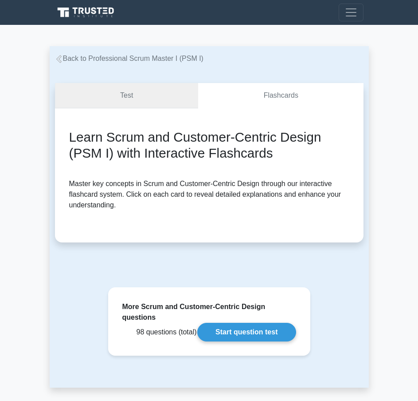
click at [140, 103] on link "Test" at bounding box center [127, 95] width 144 height 25
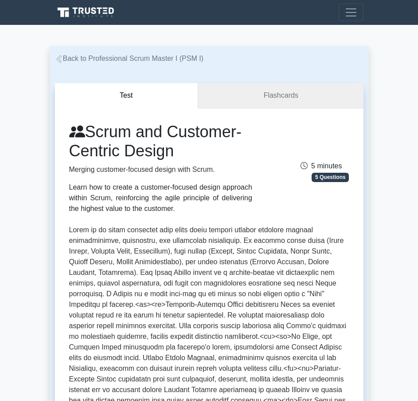
click at [246, 103] on link "Flashcards" at bounding box center [280, 95] width 165 height 25
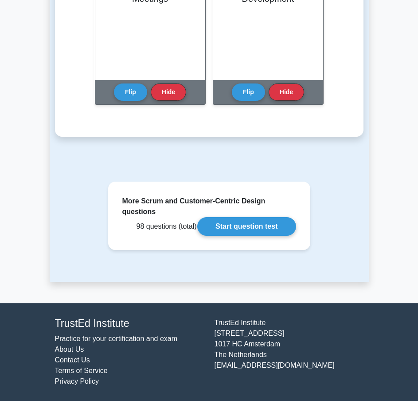
scroll to position [661, 0]
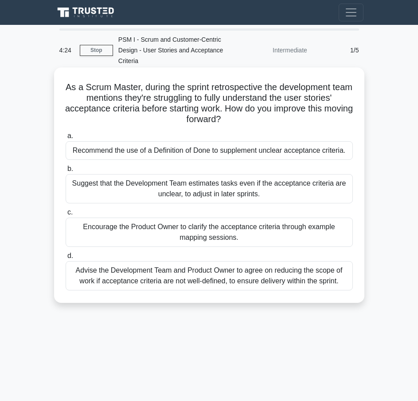
click at [136, 220] on div "Encourage the Product Owner to clarify the acceptance criteria through example …" at bounding box center [210, 231] width 288 height 29
click at [66, 215] on input "c. Encourage the Product Owner to clarify the acceptance criteria through examp…" at bounding box center [66, 212] width 0 height 6
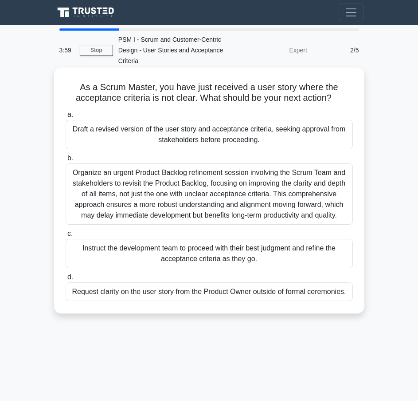
click at [177, 290] on div "Request clarity on the user story from the Product Owner outside of formal cere…" at bounding box center [210, 291] width 288 height 19
click at [66, 280] on input "d. Request clarity on the user story from the Product Owner outside of formal c…" at bounding box center [66, 277] width 0 height 6
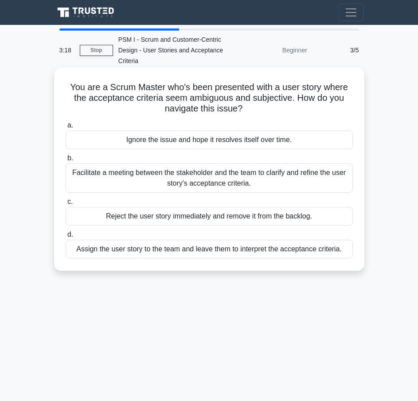
click at [203, 254] on div "Assign the user story to the team and leave them to interpret the acceptance cr…" at bounding box center [210, 249] width 288 height 19
click at [66, 237] on input "d. Assign the user story to the team and leave them to interpret the acceptance…" at bounding box center [66, 235] width 0 height 6
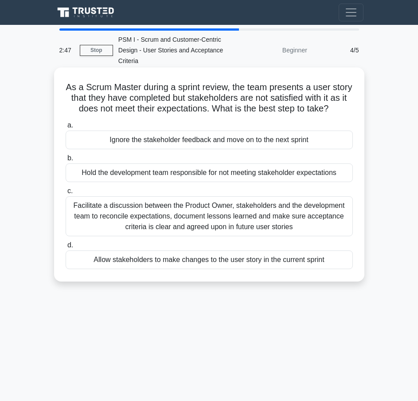
click at [211, 233] on div "Facilitate a discussion between the Product Owner, stakeholders and the develop…" at bounding box center [210, 216] width 288 height 40
click at [66, 194] on input "c. Facilitate a discussion between the Product Owner, stakeholders and the deve…" at bounding box center [66, 191] width 0 height 6
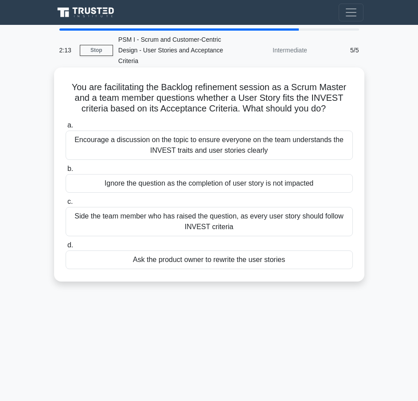
click at [235, 146] on div "Encourage a discussion on the topic to ensure everyone on the team understands …" at bounding box center [210, 144] width 288 height 29
click at [66, 128] on input "a. Encourage a discussion on the topic to ensure everyone on the team understan…" at bounding box center [66, 125] width 0 height 6
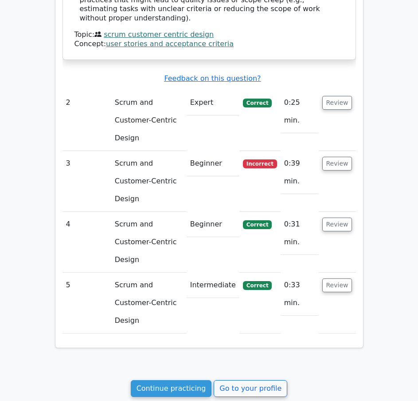
scroll to position [874, 0]
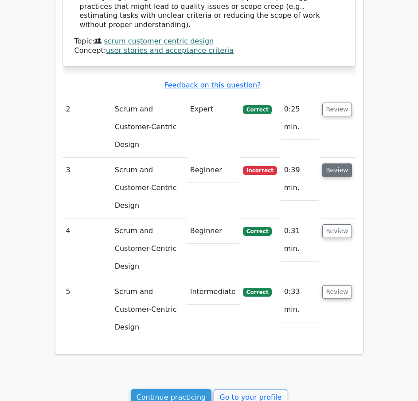
click at [333, 163] on button "Review" at bounding box center [338, 170] width 30 height 14
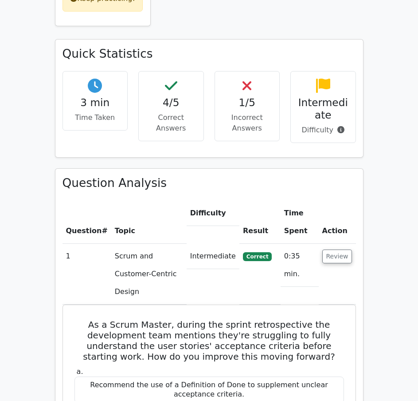
scroll to position [0, 0]
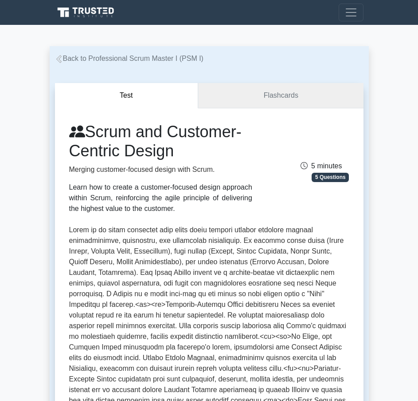
click at [249, 100] on link "Flashcards" at bounding box center [280, 95] width 165 height 25
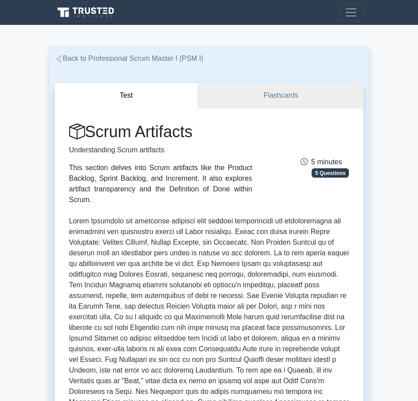
click at [287, 104] on link "Flashcards" at bounding box center [280, 95] width 165 height 25
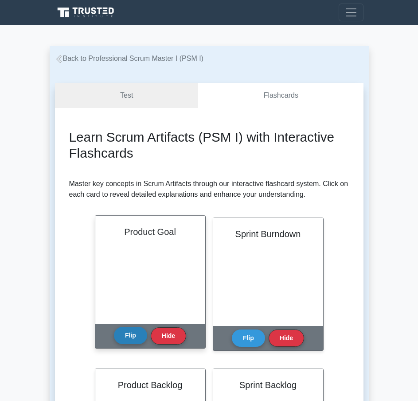
click at [127, 335] on button "Flip" at bounding box center [130, 335] width 33 height 17
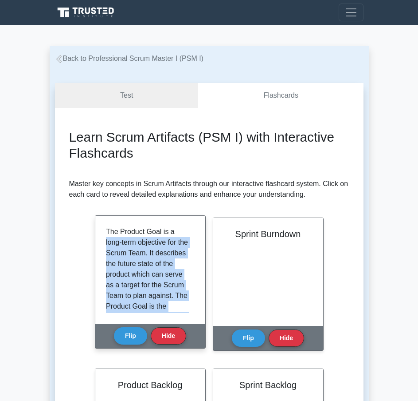
drag, startPoint x: 191, startPoint y: 284, endPoint x: 188, endPoint y: 227, distance: 56.4
click at [188, 227] on div "The Product Goal is a long-term objective for the Scrum Team. It describes the …" at bounding box center [150, 269] width 89 height 87
click at [163, 251] on p "The Product Goal is a long-term objective for the Scrum Team. It describes the …" at bounding box center [148, 311] width 85 height 170
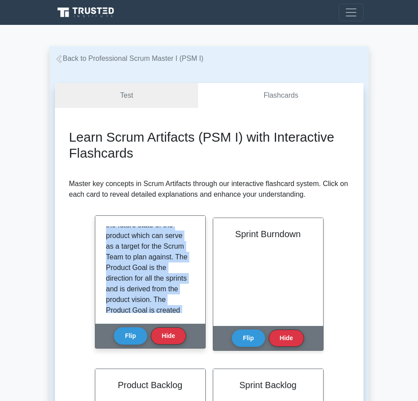
scroll to position [91, 0]
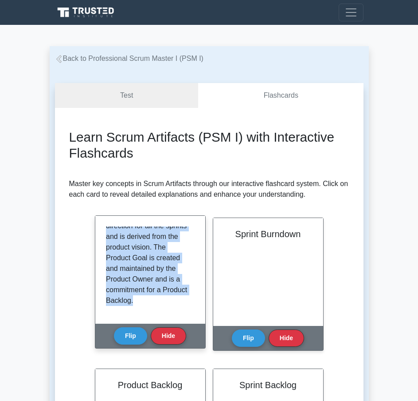
drag, startPoint x: 106, startPoint y: 233, endPoint x: 177, endPoint y: 319, distance: 110.7
click at [177, 319] on div "The Product Goal is a long-term objective for the Scrum Team. It describes the …" at bounding box center [150, 270] width 110 height 108
copy p "The Product Goal is a long-term objective for the Scrum Team. It describes the …"
click at [158, 334] on button "Hide" at bounding box center [168, 335] width 35 height 17
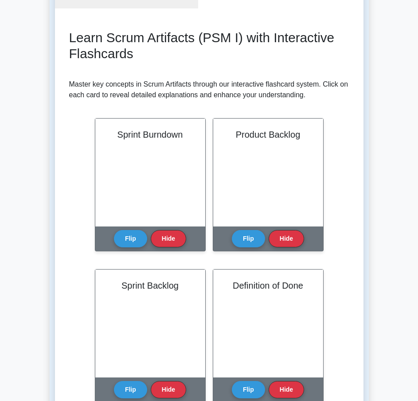
scroll to position [77, 0]
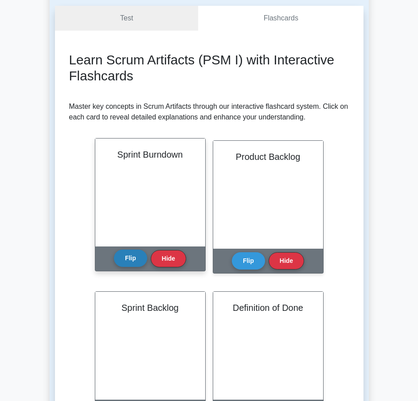
click at [127, 262] on button "Flip" at bounding box center [130, 257] width 33 height 17
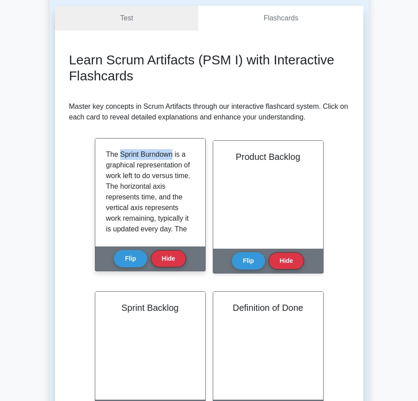
drag, startPoint x: 120, startPoint y: 153, endPoint x: 171, endPoint y: 156, distance: 51.6
click at [171, 156] on p "The Sprint Burndown is a graphical representation of work left to do versus tim…" at bounding box center [148, 239] width 85 height 181
copy p "Sprint Burndown"
drag, startPoint x: 127, startPoint y: 166, endPoint x: 123, endPoint y: 165, distance: 4.8
click at [127, 166] on p "The Sprint Burndown is a graphical representation of work left to do versus tim…" at bounding box center [148, 239] width 85 height 181
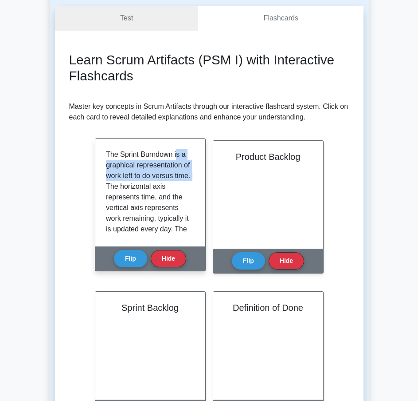
drag, startPoint x: 175, startPoint y: 157, endPoint x: 124, endPoint y: 186, distance: 58.4
click at [124, 186] on p "The Sprint Burndown is a graphical representation of work left to do versus tim…" at bounding box center [148, 239] width 85 height 181
copy p "s a graphical representation of work left to do versus time."
click at [127, 200] on p "The Sprint Burndown is a graphical representation of work left to do versus tim…" at bounding box center [148, 239] width 85 height 181
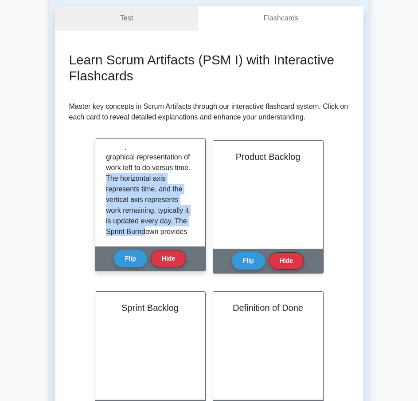
scroll to position [10, 0]
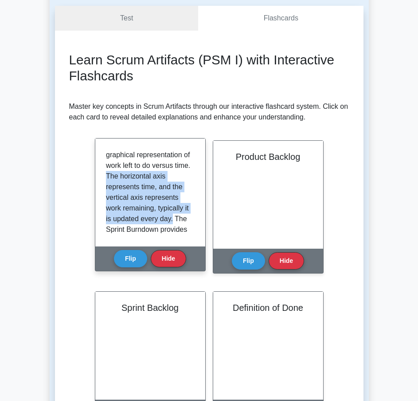
drag, startPoint x: 125, startPoint y: 188, endPoint x: 183, endPoint y: 218, distance: 65.1
click at [183, 218] on p "The Sprint Burndown is a graphical representation of work left to do versus tim…" at bounding box center [148, 229] width 85 height 181
copy p "The horizontal axis represents time, and the vertical axis represents work rema…"
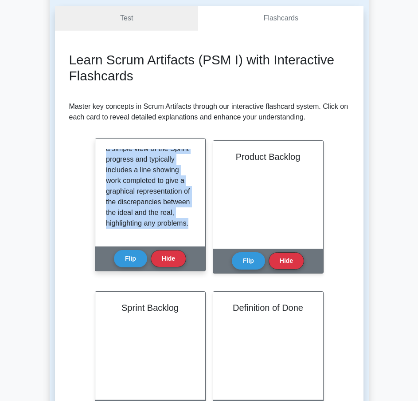
scroll to position [123, 0]
drag, startPoint x: 106, startPoint y: 184, endPoint x: 161, endPoint y: 219, distance: 64.5
click at [161, 219] on p "The Sprint Burndown is a graphical representation of work left to do versus tim…" at bounding box center [148, 137] width 85 height 181
copy p "provides a simple view of the Sprint progress and typically includes a line sho…"
click at [167, 259] on button "Hide" at bounding box center [168, 257] width 35 height 17
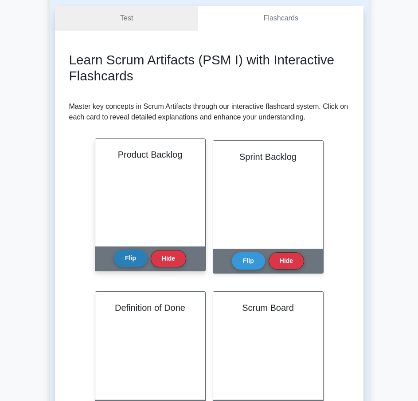
click at [133, 260] on button "Flip" at bounding box center [130, 257] width 33 height 17
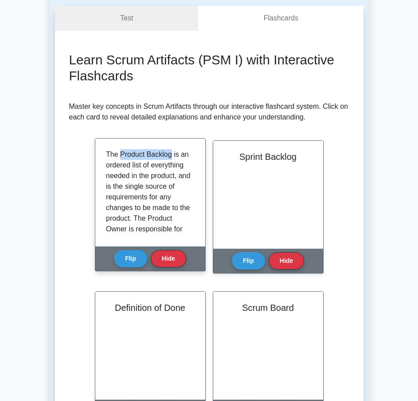
drag, startPoint x: 170, startPoint y: 156, endPoint x: 121, endPoint y: 157, distance: 48.8
click at [121, 157] on p "The Product Backlog is an ordered list of everything needed in the product, and…" at bounding box center [148, 271] width 85 height 245
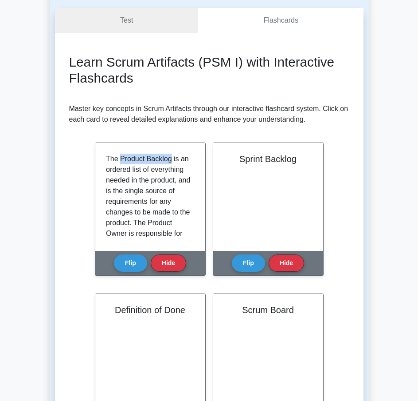
copy p "Product Backlog"
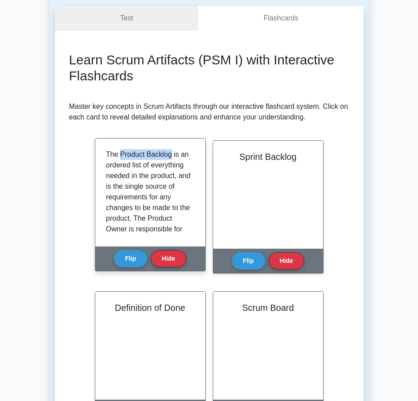
click at [163, 155] on p "The Product Backlog is an ordered list of everything needed in the product, and…" at bounding box center [148, 271] width 85 height 245
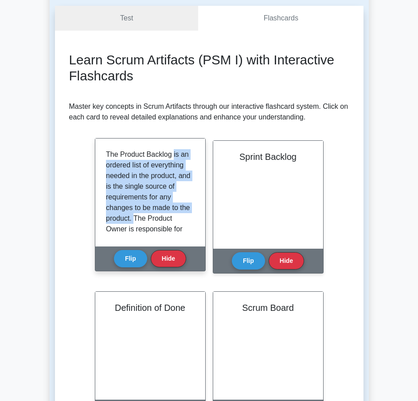
drag, startPoint x: 172, startPoint y: 154, endPoint x: 147, endPoint y: 221, distance: 71.2
click at [147, 221] on p "The Product Backlog is an ordered list of everything needed in the product, and…" at bounding box center [148, 271] width 85 height 245
copy p "is an ordered list of everything needed in the product, and is the single sourc…"
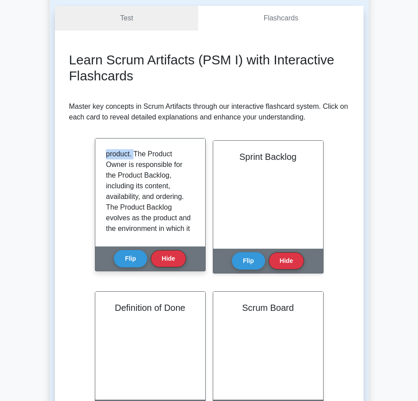
scroll to position [74, 0]
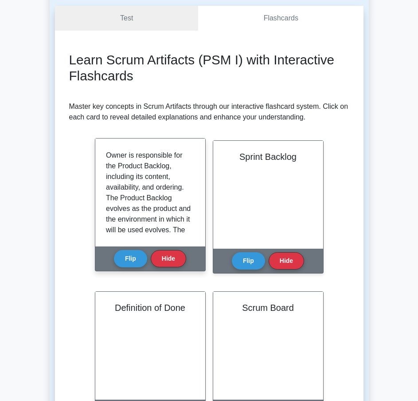
click at [172, 182] on p "The Product Backlog is an ordered list of everything needed in the product, and…" at bounding box center [148, 197] width 85 height 245
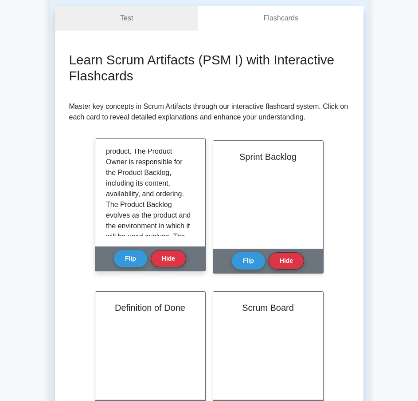
scroll to position [59, 0]
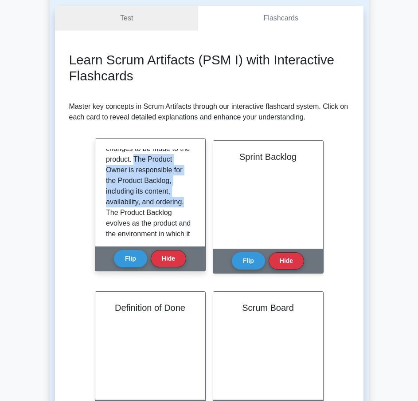
drag, startPoint x: 146, startPoint y: 158, endPoint x: 185, endPoint y: 203, distance: 59.7
click at [185, 203] on p "The Product Backlog is an ordered list of everything needed in the product, and…" at bounding box center [148, 212] width 85 height 245
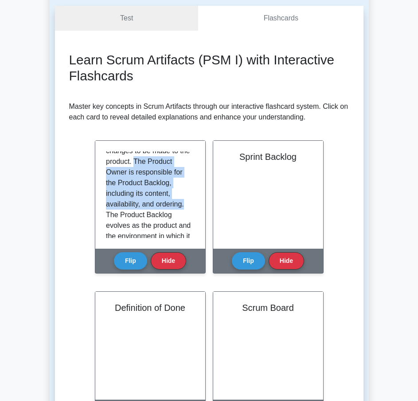
copy p "The Product Owner is responsible for the Product Backlog, including its content…"
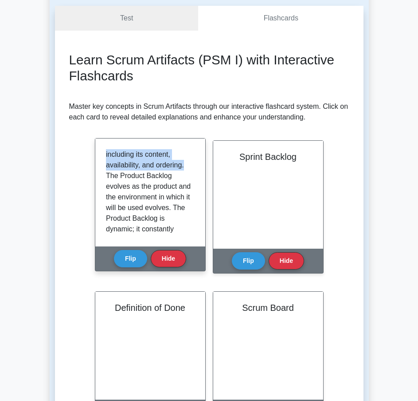
scroll to position [97, 0]
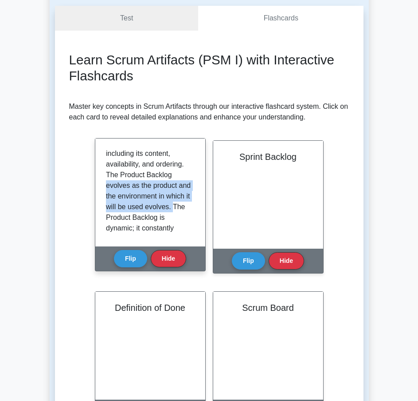
drag, startPoint x: 106, startPoint y: 185, endPoint x: 133, endPoint y: 218, distance: 42.3
click at [133, 218] on p "The Product Backlog is an ordered list of everything needed in the product, and…" at bounding box center [148, 174] width 85 height 245
copy p "evolves as the product and the environment in which it will be used evolves."
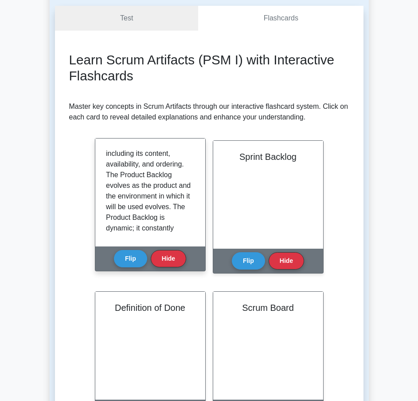
click at [143, 220] on p "The Product Backlog is an ordered list of everything needed in the product, and…" at bounding box center [148, 174] width 85 height 245
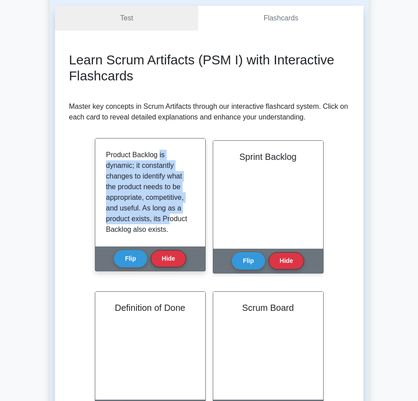
scroll to position [176, 0]
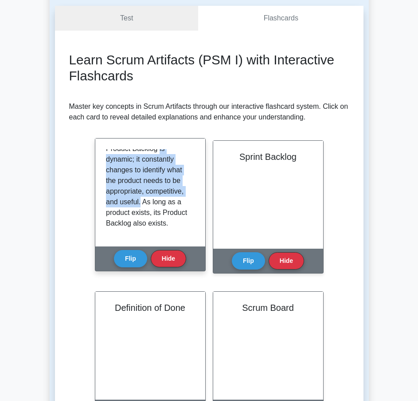
drag, startPoint x: 133, startPoint y: 228, endPoint x: 182, endPoint y: 191, distance: 62.4
click at [182, 191] on p "The Product Backlog is an ordered list of everything needed in the product, and…" at bounding box center [148, 106] width 85 height 245
copy p "is dynamic; it constantly changes to identify what the product needs to be appr…"
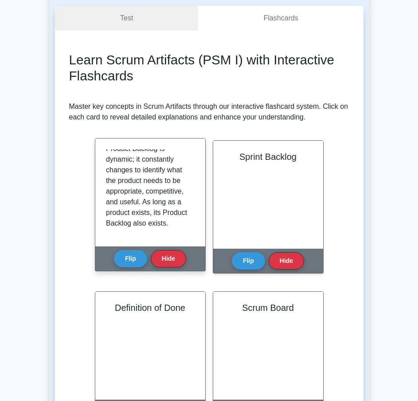
click at [147, 209] on p "The Product Backlog is an ordered list of everything needed in the product, and…" at bounding box center [148, 106] width 85 height 245
drag, startPoint x: 106, startPoint y: 205, endPoint x: 138, endPoint y: 222, distance: 36.3
click at [138, 222] on p "The Product Backlog is an ordered list of everything needed in the product, and…" at bounding box center [148, 106] width 85 height 245
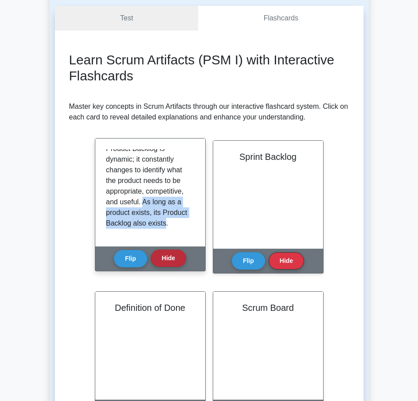
click at [165, 257] on button "Hide" at bounding box center [168, 257] width 35 height 17
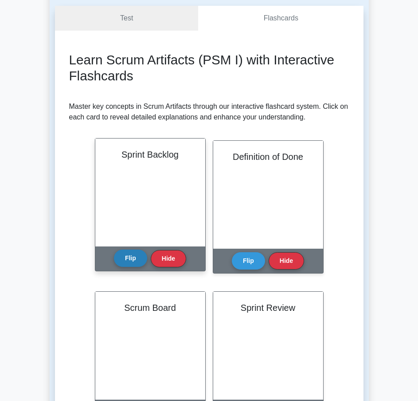
click at [122, 258] on button "Flip" at bounding box center [130, 257] width 33 height 17
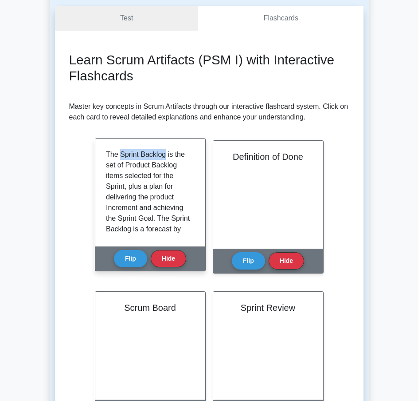
drag, startPoint x: 120, startPoint y: 154, endPoint x: 163, endPoint y: 154, distance: 43.0
click at [163, 154] on p "The Sprint Backlog is the set of Product Backlog items selected for the Sprint,…" at bounding box center [148, 271] width 85 height 245
drag, startPoint x: 156, startPoint y: 167, endPoint x: 163, endPoint y: 160, distance: 10.1
click at [157, 166] on p "The Sprint Backlog is the set of Product Backlog items selected for the Sprint,…" at bounding box center [148, 271] width 85 height 245
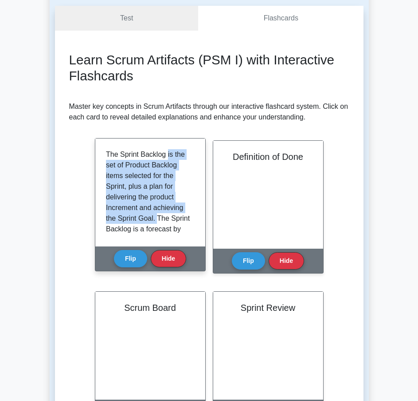
drag, startPoint x: 167, startPoint y: 157, endPoint x: 156, endPoint y: 218, distance: 62.1
click at [156, 218] on p "The Sprint Backlog is the set of Product Backlog items selected for the Sprint,…" at bounding box center [148, 271] width 85 height 245
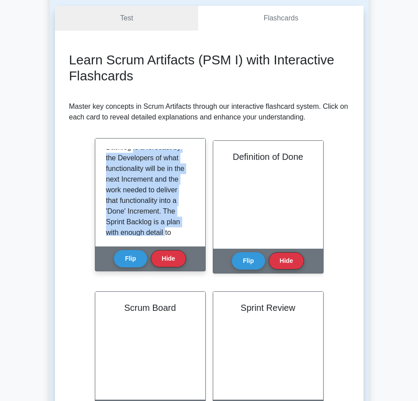
scroll to position [100, 0]
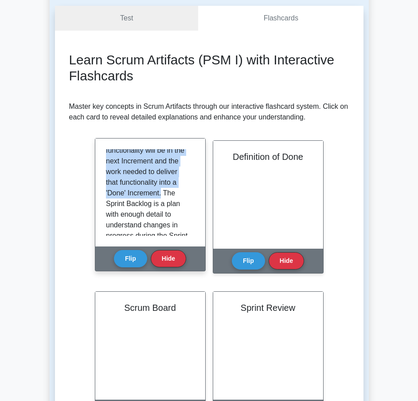
drag, startPoint x: 153, startPoint y: 175, endPoint x: 161, endPoint y: 205, distance: 30.8
click at [161, 205] on p "The Sprint Backlog is the set of Product Backlog items selected for the Sprint,…" at bounding box center [148, 171] width 85 height 245
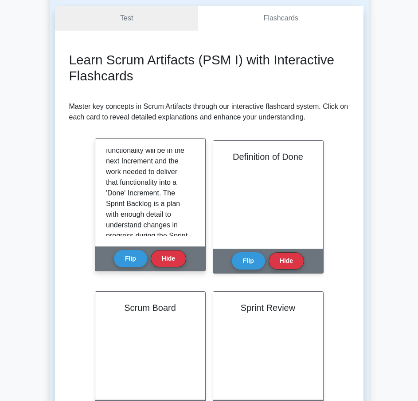
click at [177, 206] on p "The Sprint Backlog is the set of Product Backlog items selected for the Sprint,…" at bounding box center [148, 171] width 85 height 245
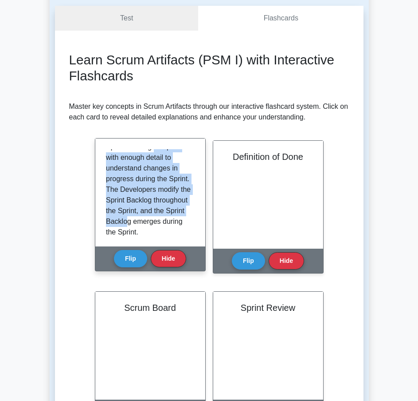
scroll to position [166, 0]
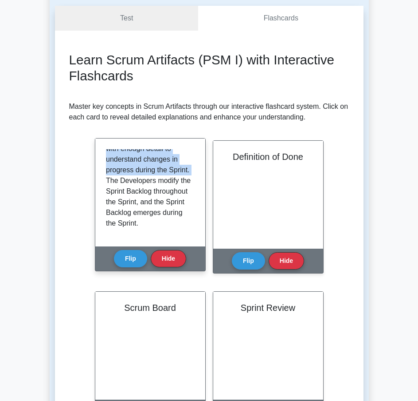
drag, startPoint x: 153, startPoint y: 213, endPoint x: 128, endPoint y: 195, distance: 30.4
click at [128, 195] on p "The Sprint Backlog is the set of Product Backlog items selected for the Sprint,…" at bounding box center [148, 106] width 85 height 245
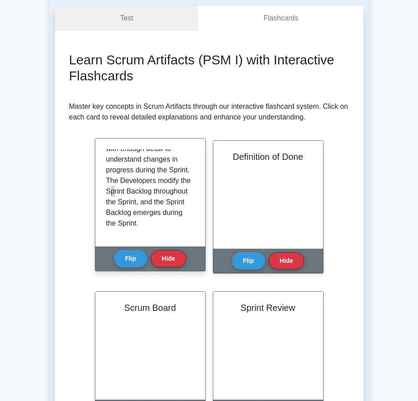
drag, startPoint x: 148, startPoint y: 197, endPoint x: 142, endPoint y: 197, distance: 6.7
click at [147, 197] on p "The Sprint Backlog is the set of Product Backlog items selected for the Sprint,…" at bounding box center [148, 106] width 85 height 245
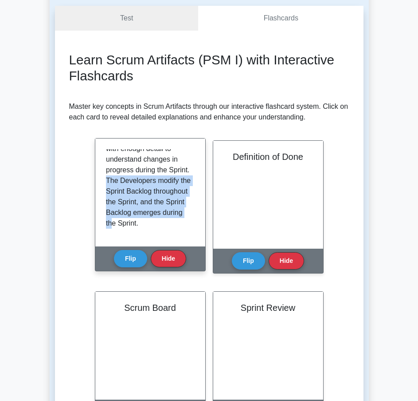
scroll to position [187, 0]
drag, startPoint x: 130, startPoint y: 193, endPoint x: 164, endPoint y: 234, distance: 53.6
click at [164, 234] on div "The Sprint Backlog is the set of Product Backlog items selected for the Sprint,…" at bounding box center [150, 192] width 89 height 87
click at [167, 261] on button "Hide" at bounding box center [168, 257] width 35 height 17
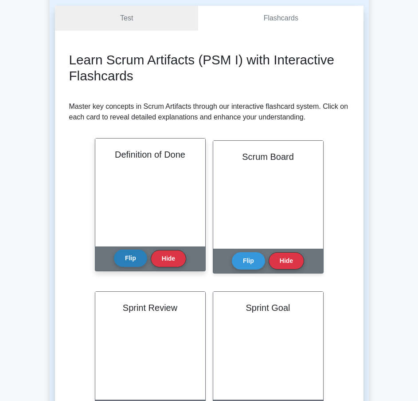
click at [132, 253] on button "Flip" at bounding box center [130, 257] width 33 height 17
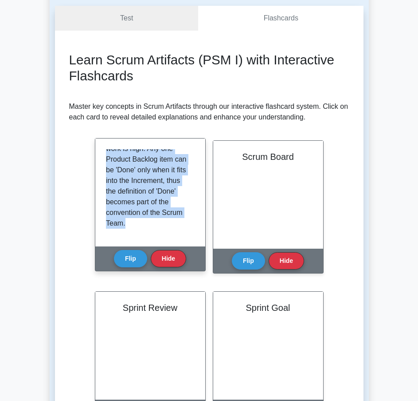
drag, startPoint x: 107, startPoint y: 157, endPoint x: 166, endPoint y: 228, distance: 92.0
click at [166, 228] on p "When a Product Backlog item or an Increment is described as 'Done', everyone mu…" at bounding box center [148, 101] width 85 height 256
click at [134, 258] on button "Flip" at bounding box center [130, 257] width 33 height 17
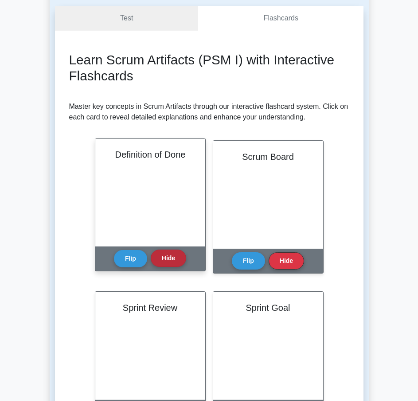
click at [171, 257] on button "Hide" at bounding box center [168, 257] width 35 height 17
